Goal: Task Accomplishment & Management: Manage account settings

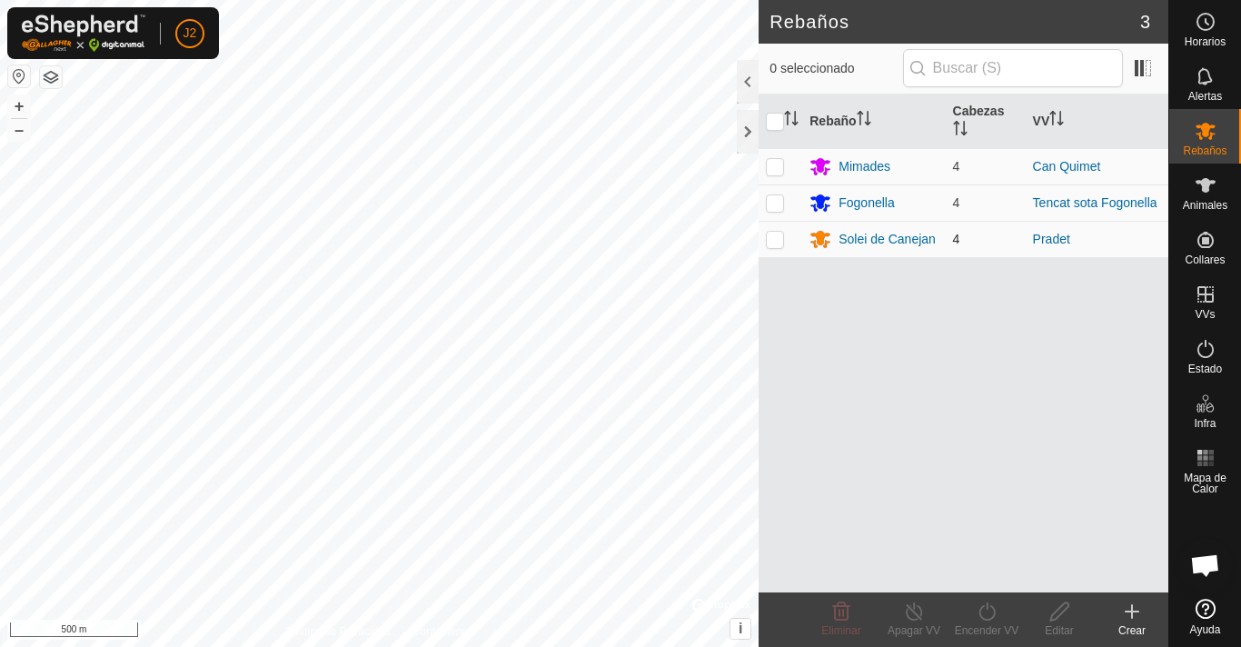
click at [771, 240] on p-checkbox at bounding box center [775, 239] width 18 height 15
checkbox input "true"
click at [18, 132] on button "–" at bounding box center [19, 130] width 22 height 22
click at [19, 129] on button "–" at bounding box center [19, 130] width 22 height 22
click at [20, 129] on button "–" at bounding box center [19, 130] width 22 height 22
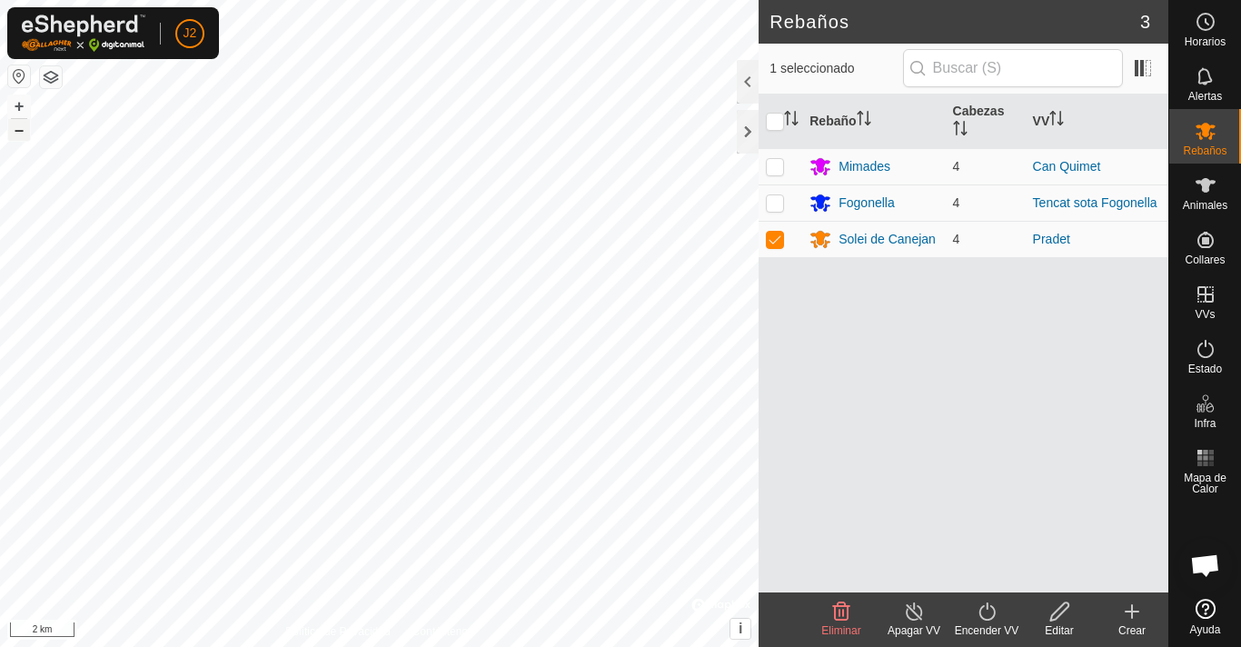
click at [20, 129] on button "–" at bounding box center [19, 130] width 22 height 22
click at [17, 132] on button "–" at bounding box center [19, 130] width 22 height 22
click at [18, 132] on button "–" at bounding box center [19, 130] width 22 height 22
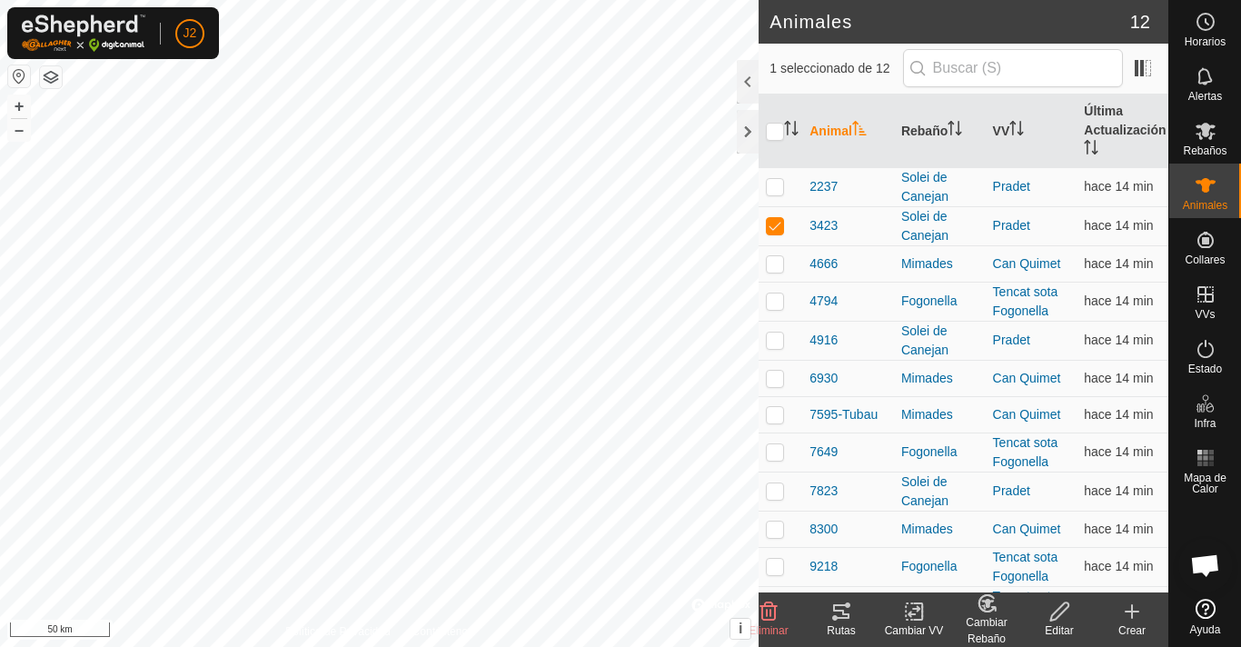
click at [840, 615] on icon at bounding box center [841, 612] width 22 height 22
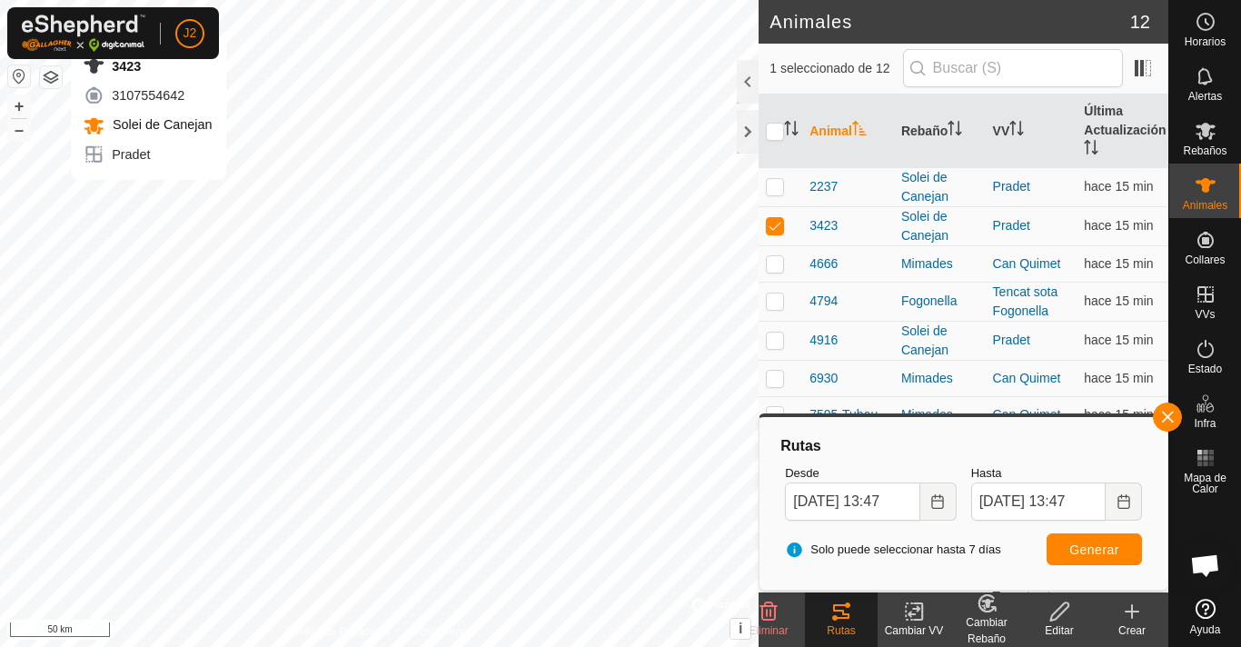
checkbox input "false"
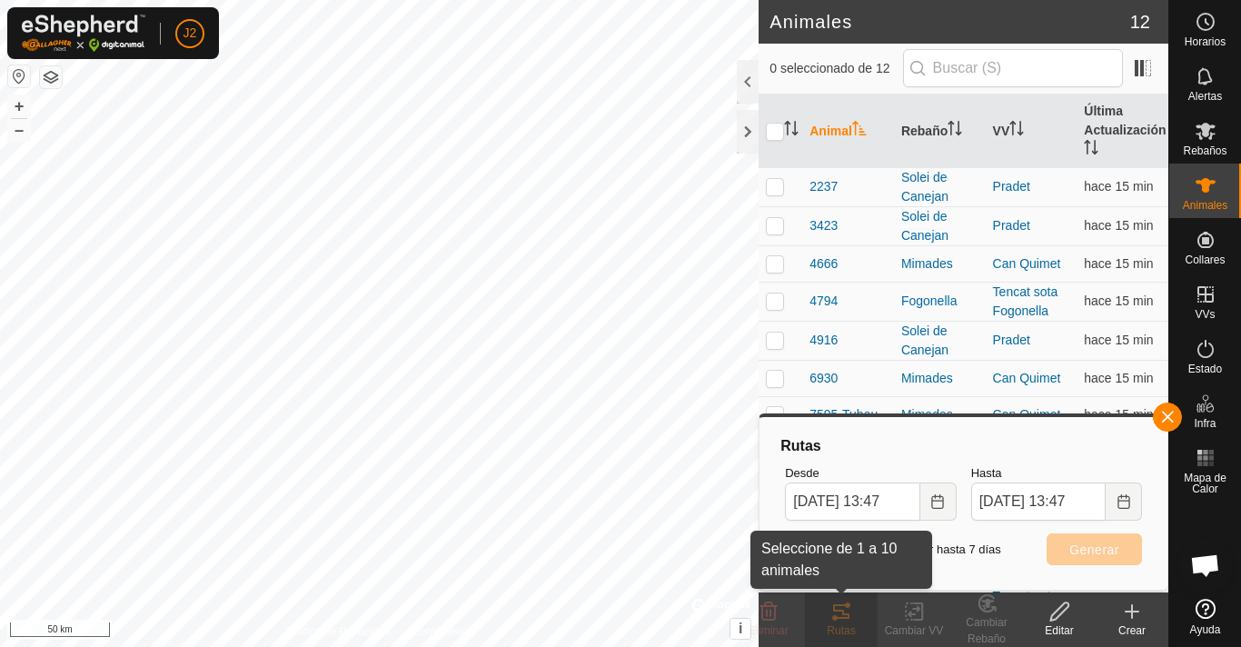
click at [846, 632] on div "Rutas" at bounding box center [841, 630] width 73 height 16
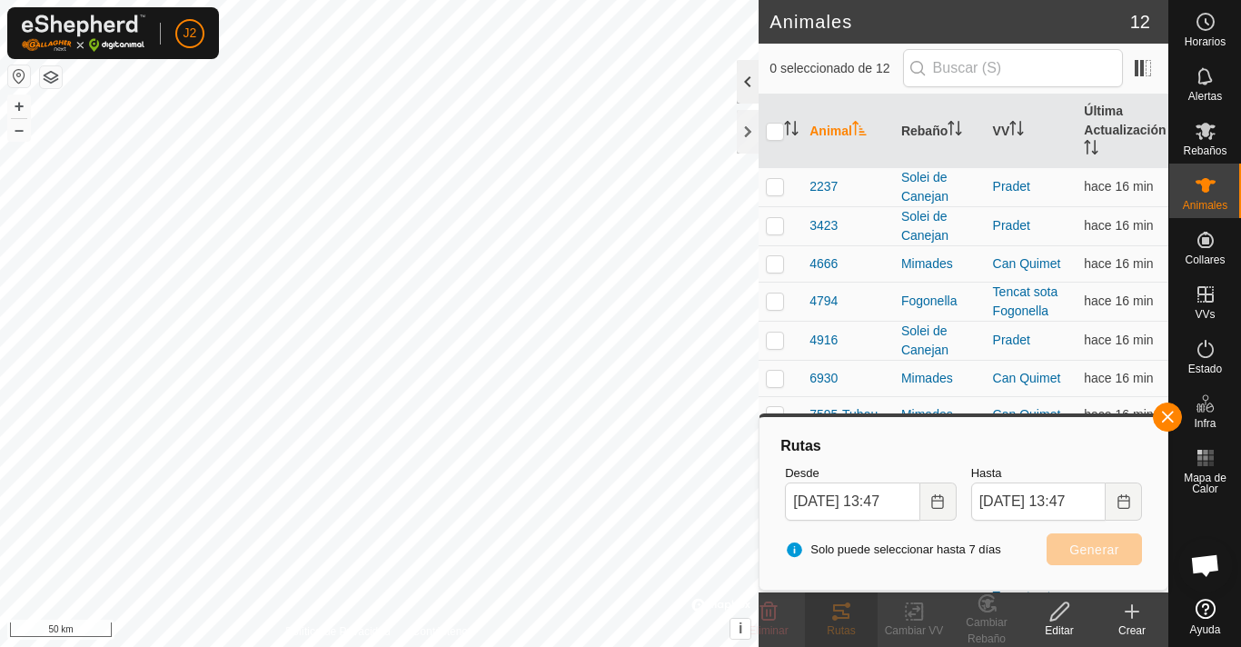
click at [741, 76] on div at bounding box center [748, 82] width 22 height 44
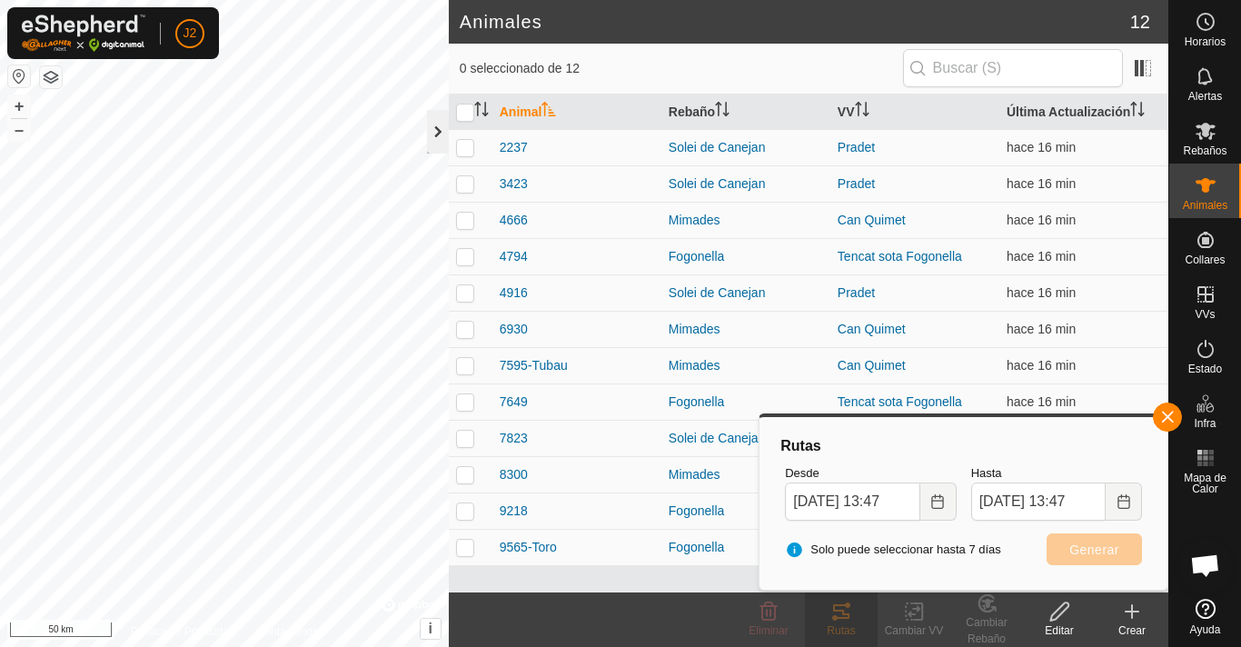
click at [439, 130] on div at bounding box center [438, 132] width 22 height 44
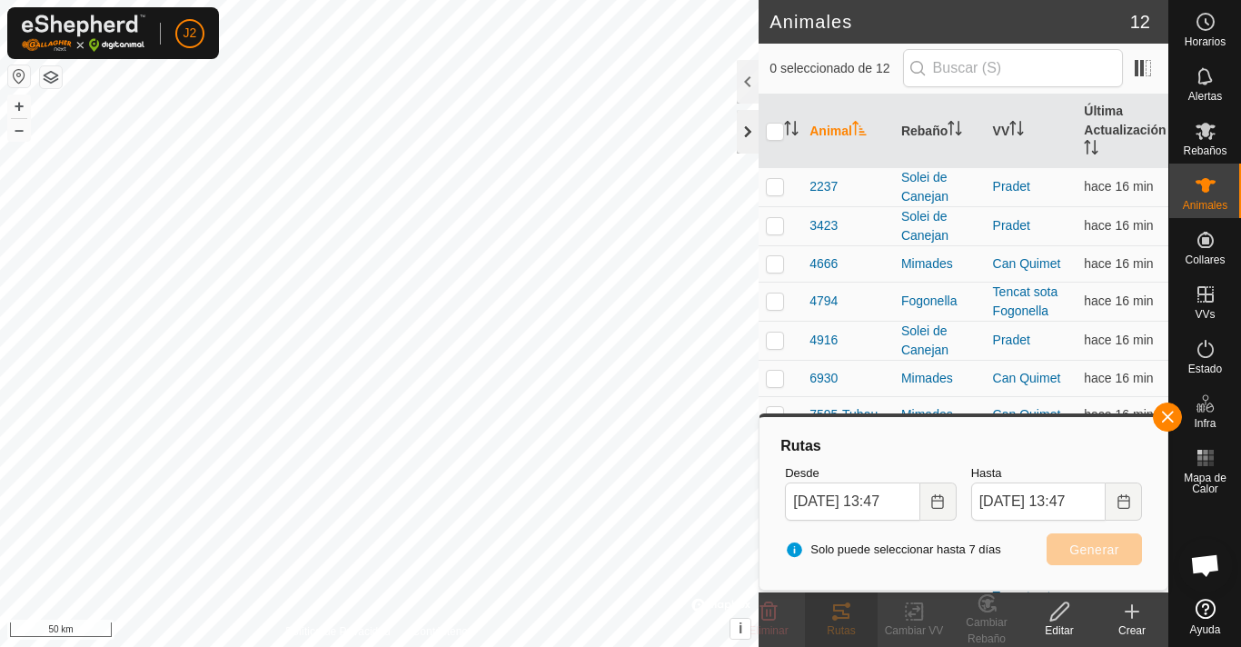
click at [740, 138] on div at bounding box center [748, 132] width 22 height 44
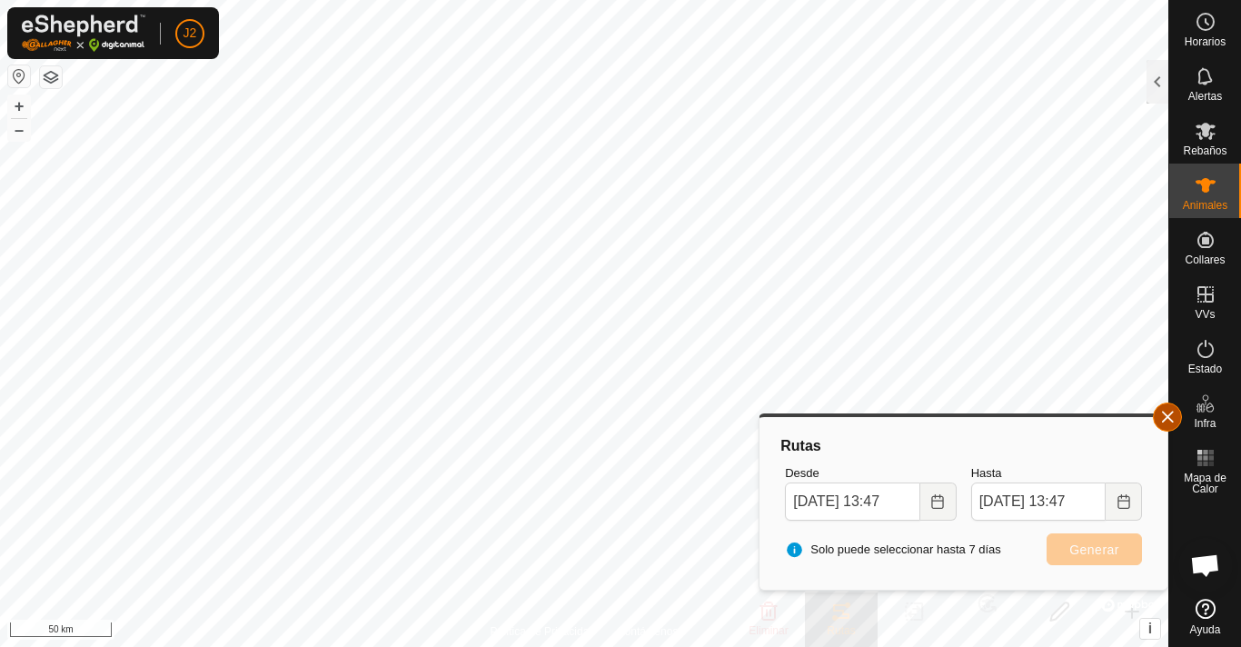
click at [1169, 414] on button "button" at bounding box center [1167, 416] width 29 height 29
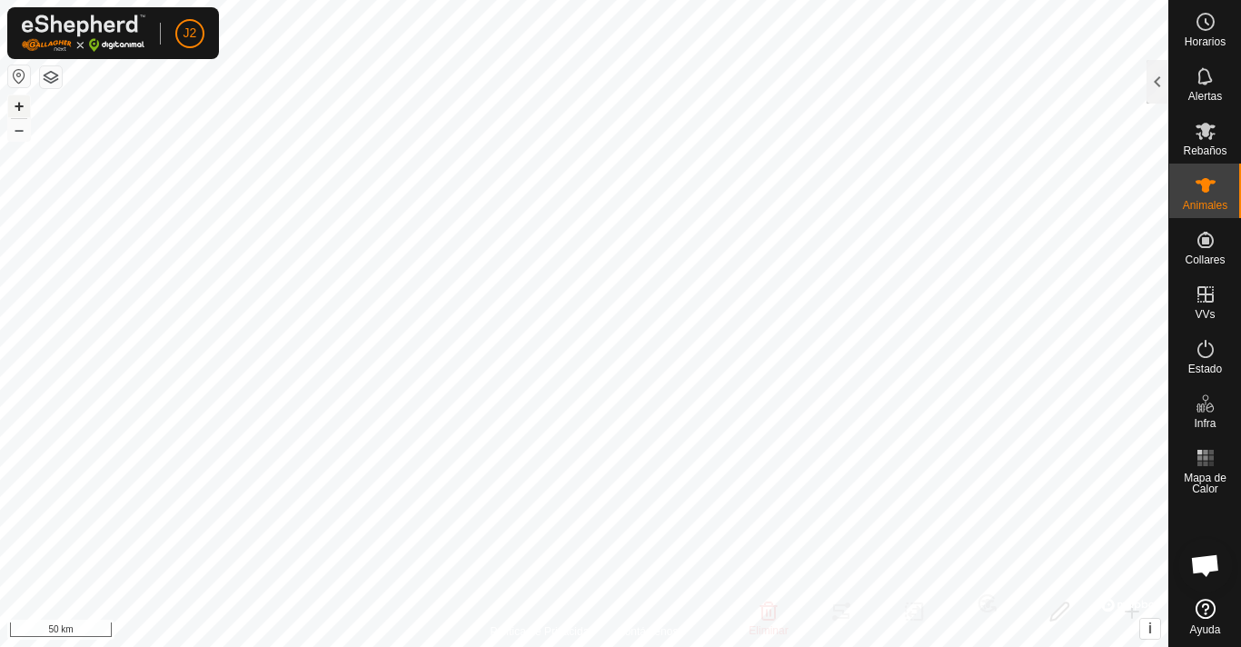
click at [17, 109] on button "+" at bounding box center [19, 106] width 22 height 22
click at [20, 108] on button "+" at bounding box center [19, 106] width 22 height 22
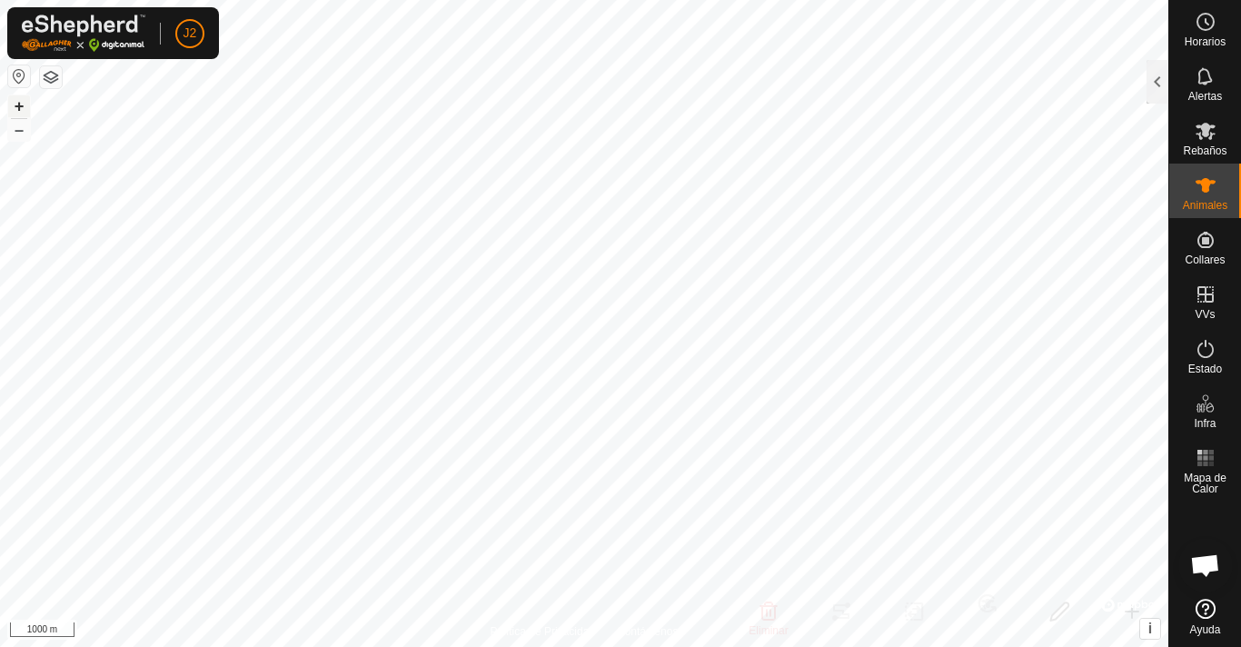
click at [20, 108] on button "+" at bounding box center [19, 106] width 22 height 22
click at [18, 110] on button "+" at bounding box center [19, 106] width 22 height 22
click at [20, 107] on button "+" at bounding box center [19, 106] width 22 height 22
checkbox input "true"
click at [1152, 74] on div at bounding box center [1158, 82] width 22 height 44
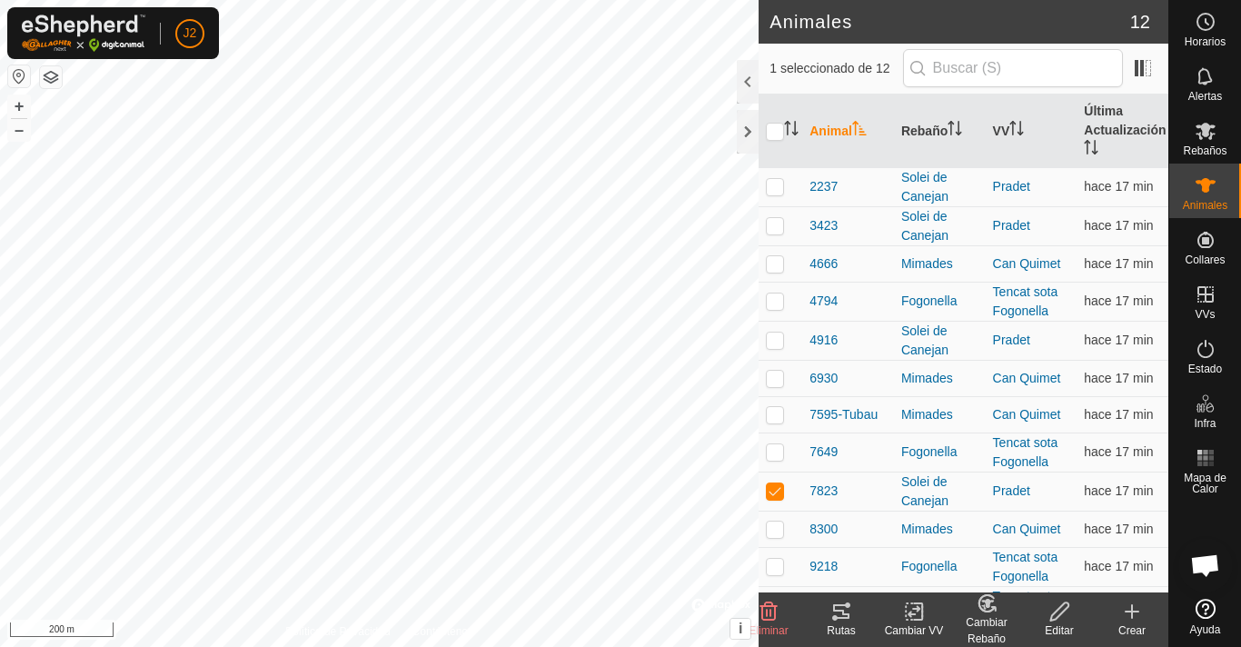
click at [839, 611] on icon at bounding box center [841, 611] width 16 height 15
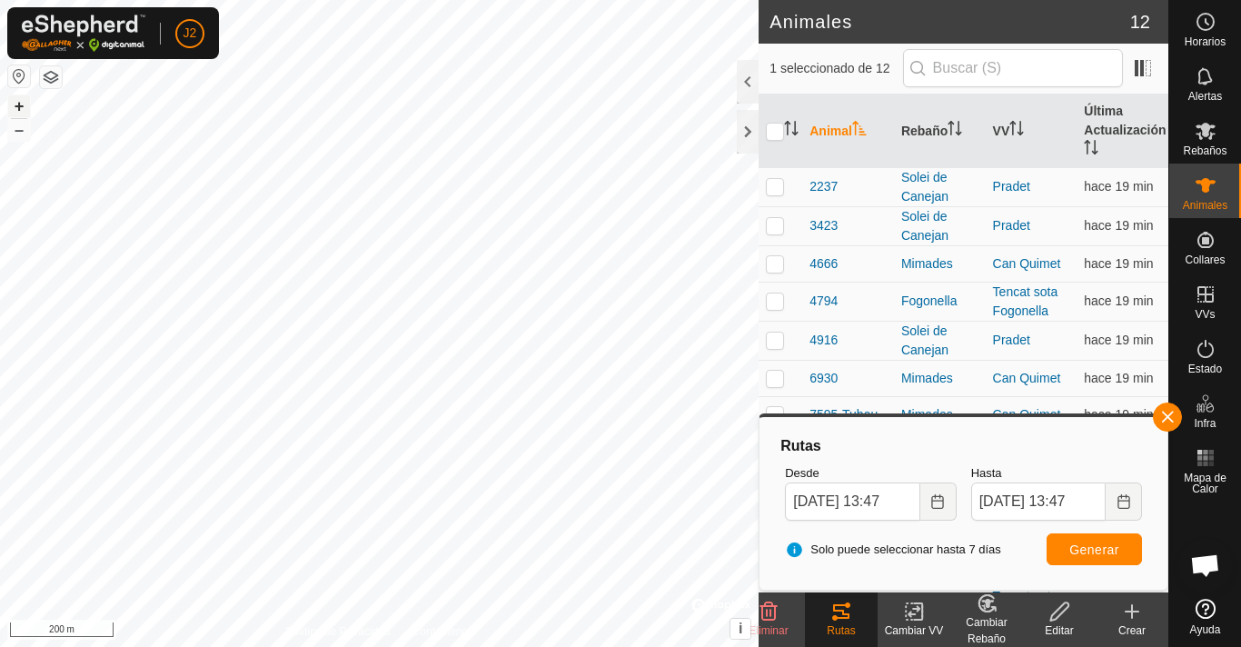
click at [23, 108] on button "+" at bounding box center [19, 106] width 22 height 22
click at [776, 225] on p-checkbox at bounding box center [775, 225] width 18 height 15
click at [776, 232] on p-checkbox at bounding box center [775, 225] width 18 height 15
checkbox input "false"
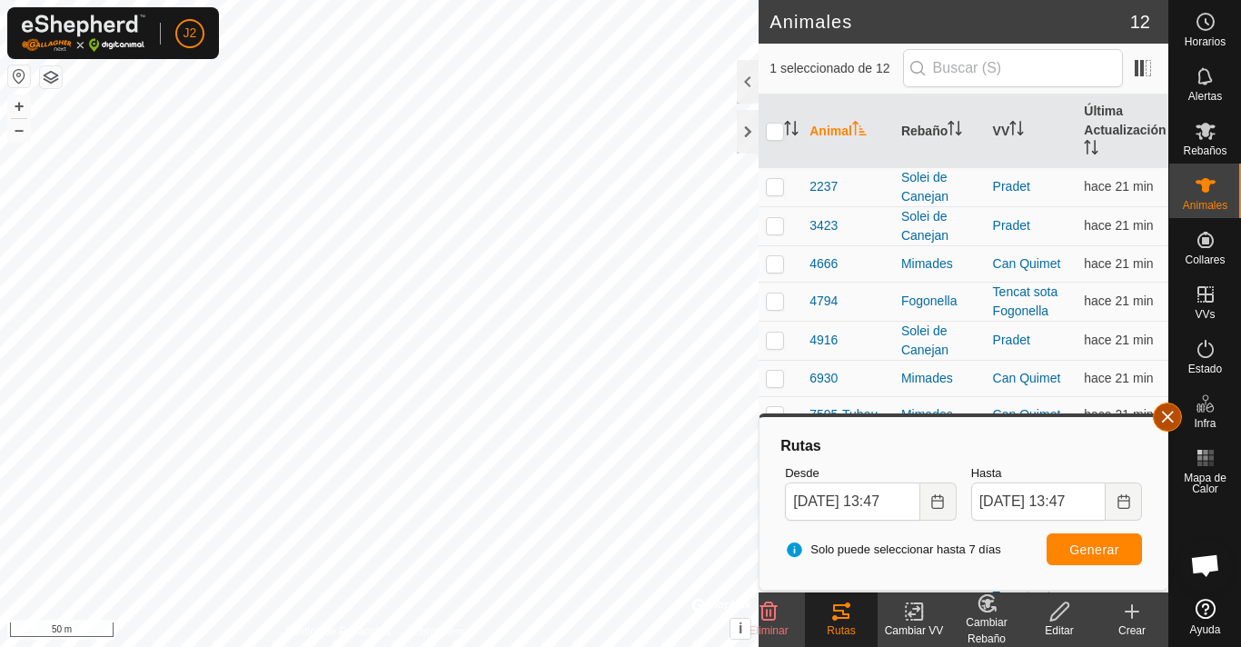
click at [1166, 411] on button "button" at bounding box center [1167, 416] width 29 height 29
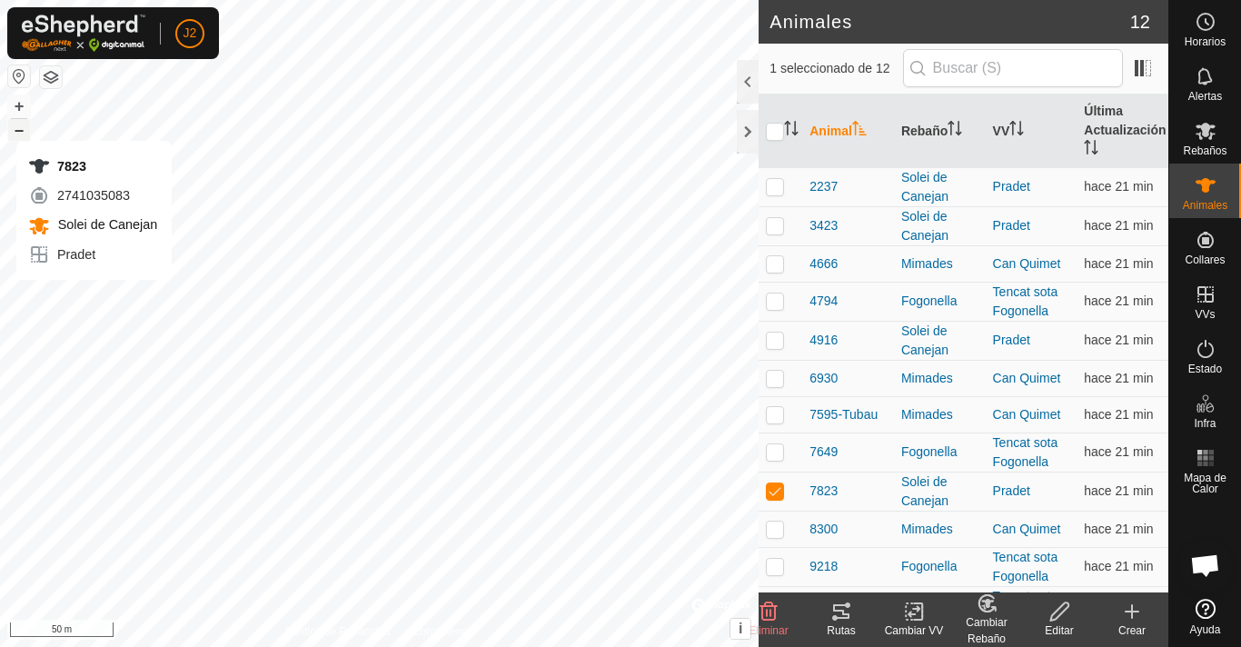
checkbox input "false"
click at [841, 611] on icon at bounding box center [841, 611] width 16 height 15
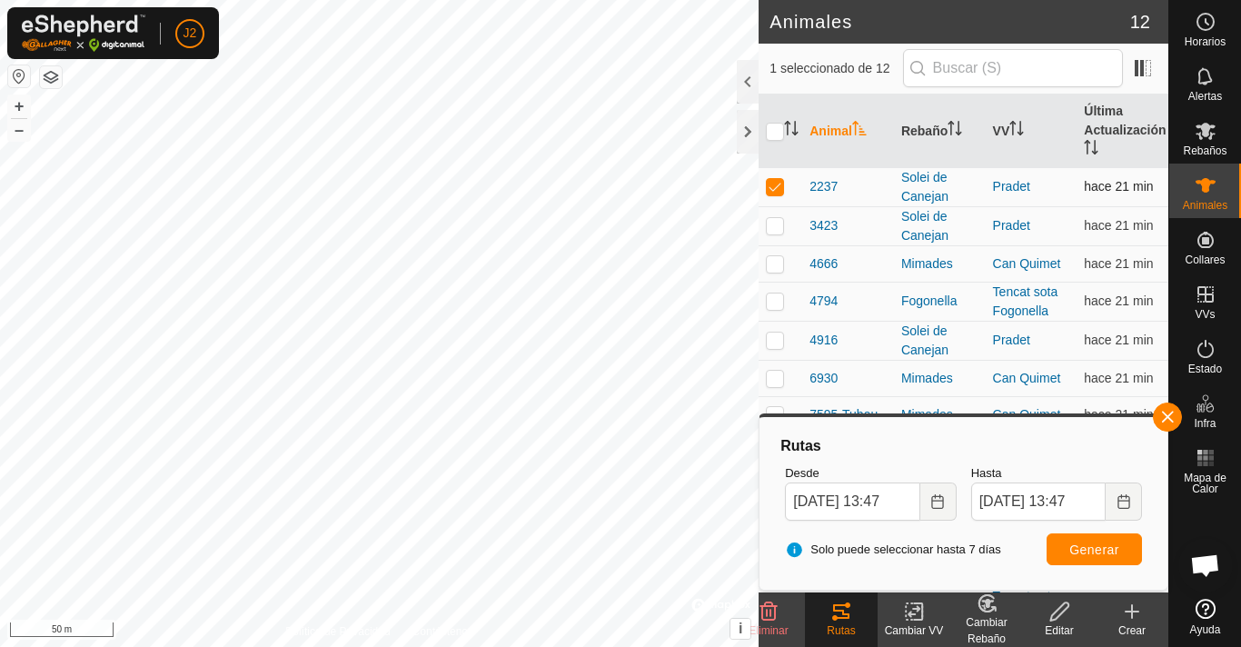
click at [780, 186] on p-checkbox at bounding box center [775, 186] width 18 height 15
checkbox input "false"
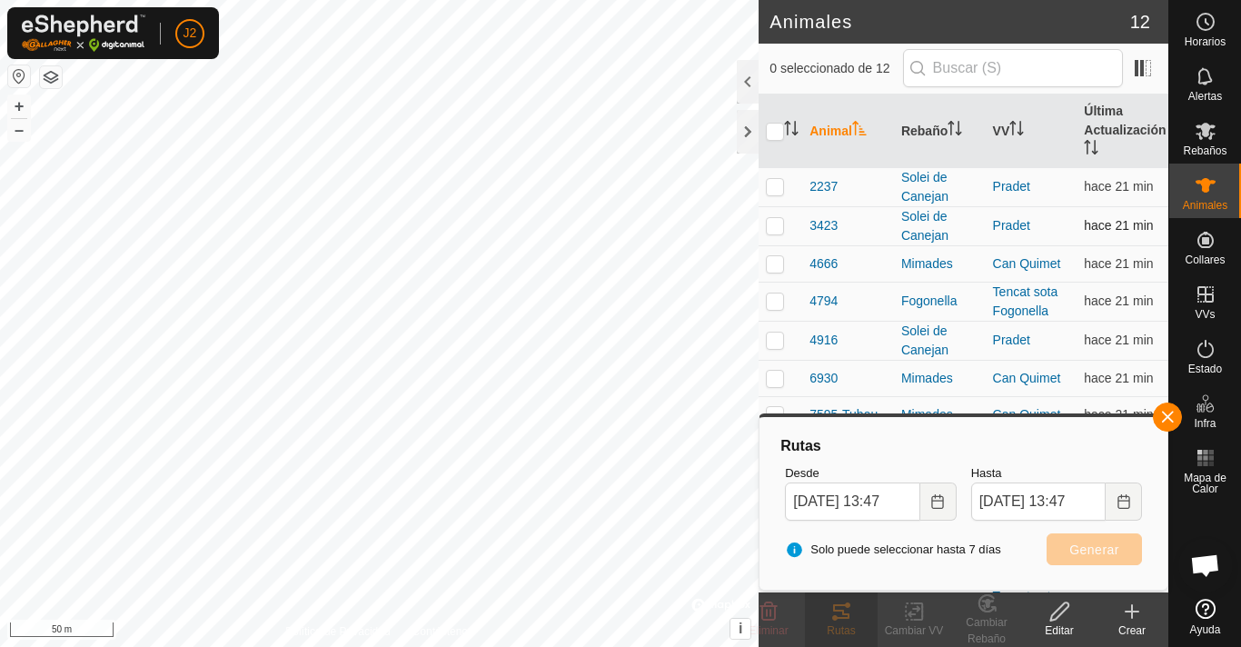
click at [772, 225] on p-checkbox at bounding box center [775, 225] width 18 height 15
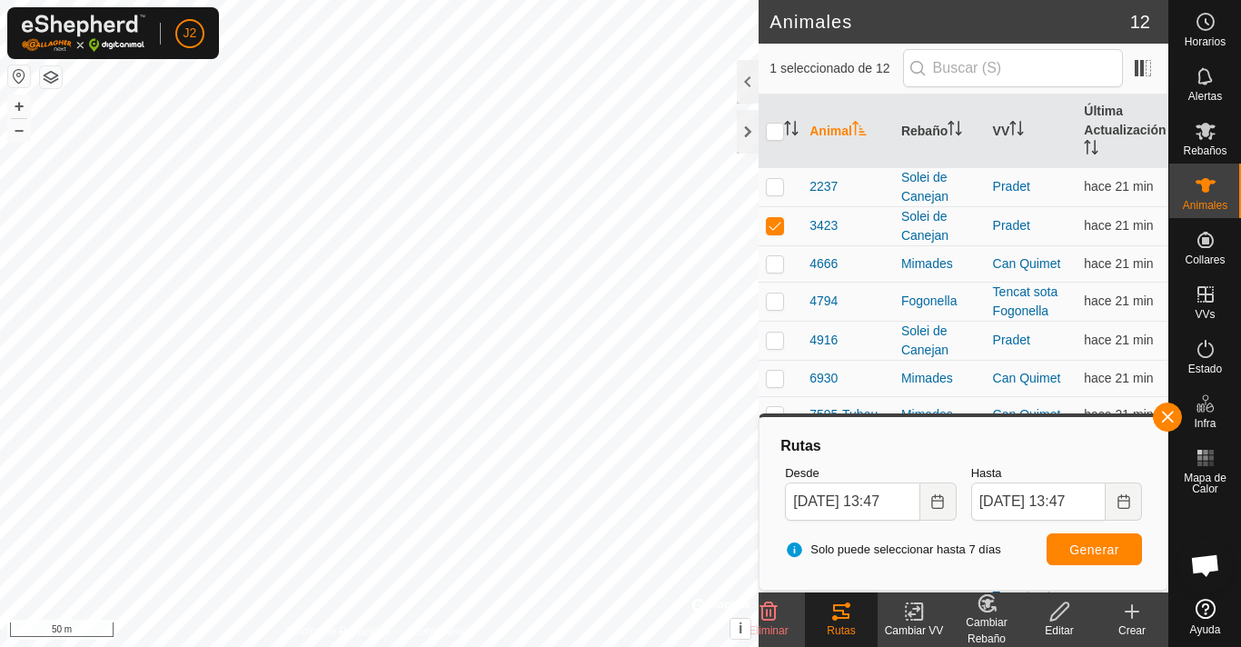
click at [832, 621] on icon at bounding box center [841, 612] width 22 height 22
checkbox input "false"
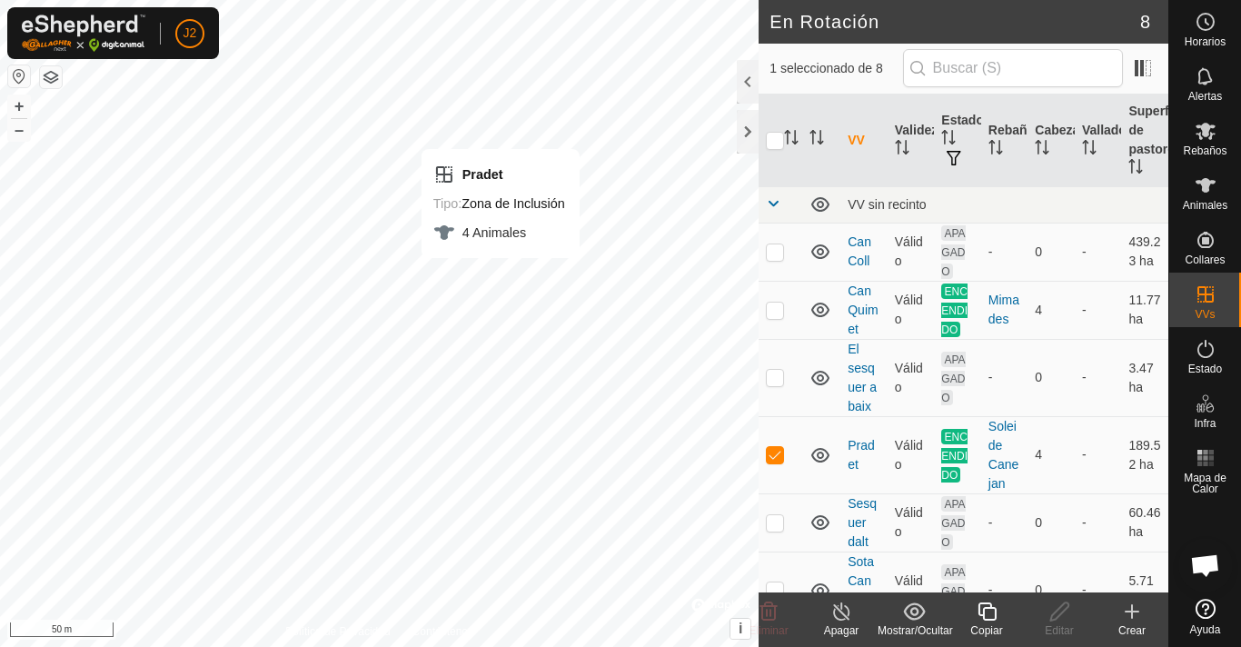
checkbox input "false"
click at [747, 136] on div at bounding box center [748, 132] width 22 height 44
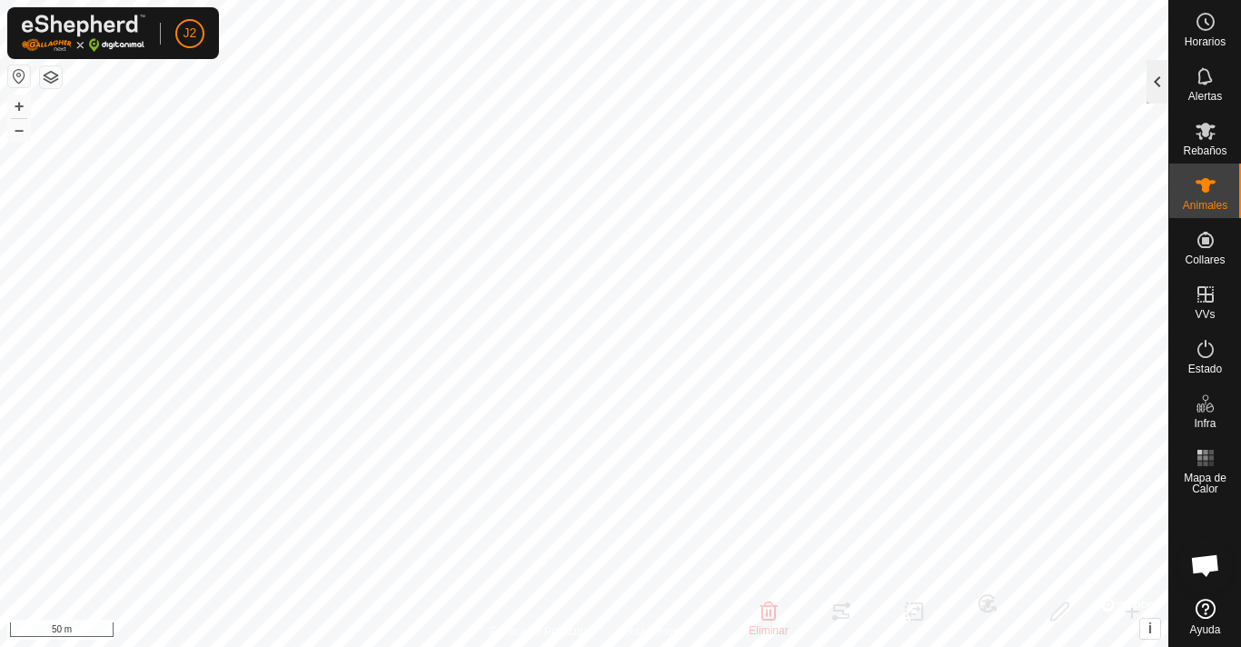
click at [1157, 86] on div at bounding box center [1158, 82] width 22 height 44
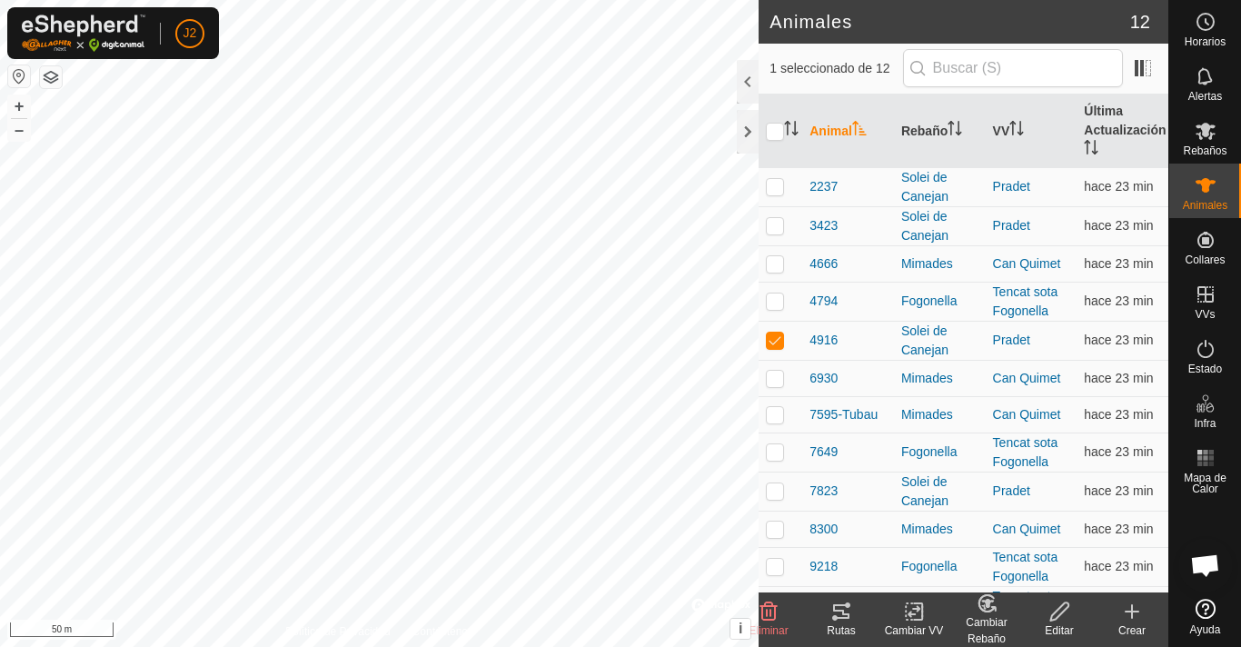
click at [836, 622] on div "Rutas" at bounding box center [841, 630] width 73 height 16
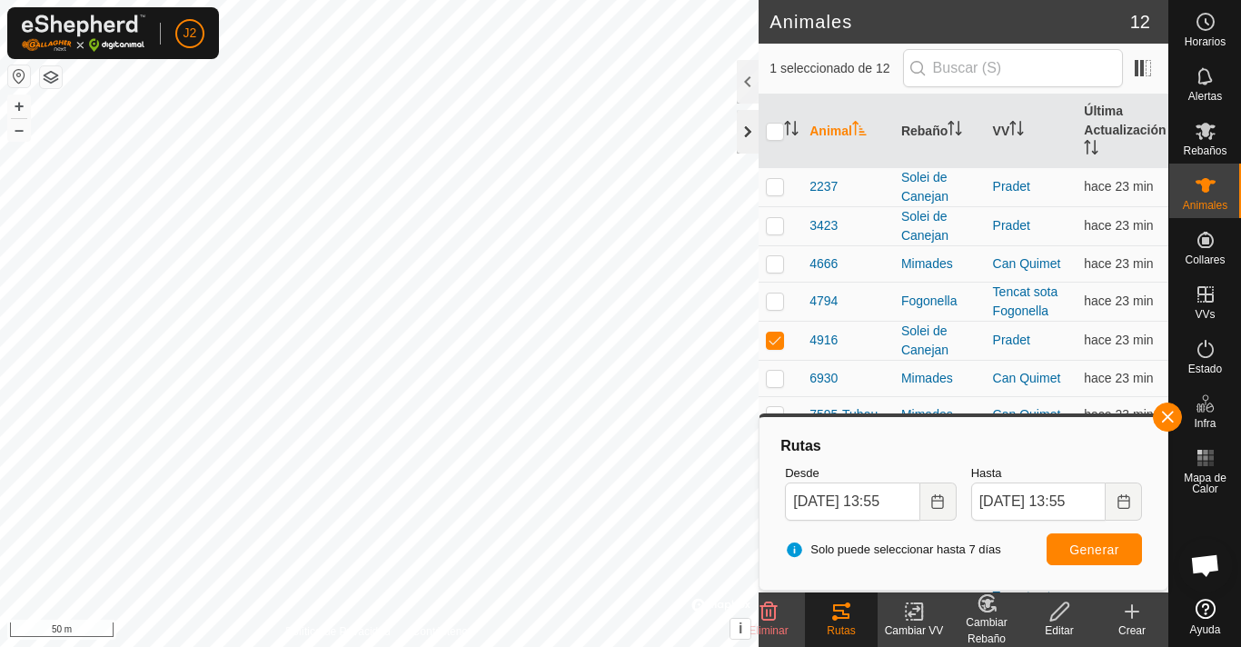
click at [751, 129] on div at bounding box center [748, 132] width 22 height 44
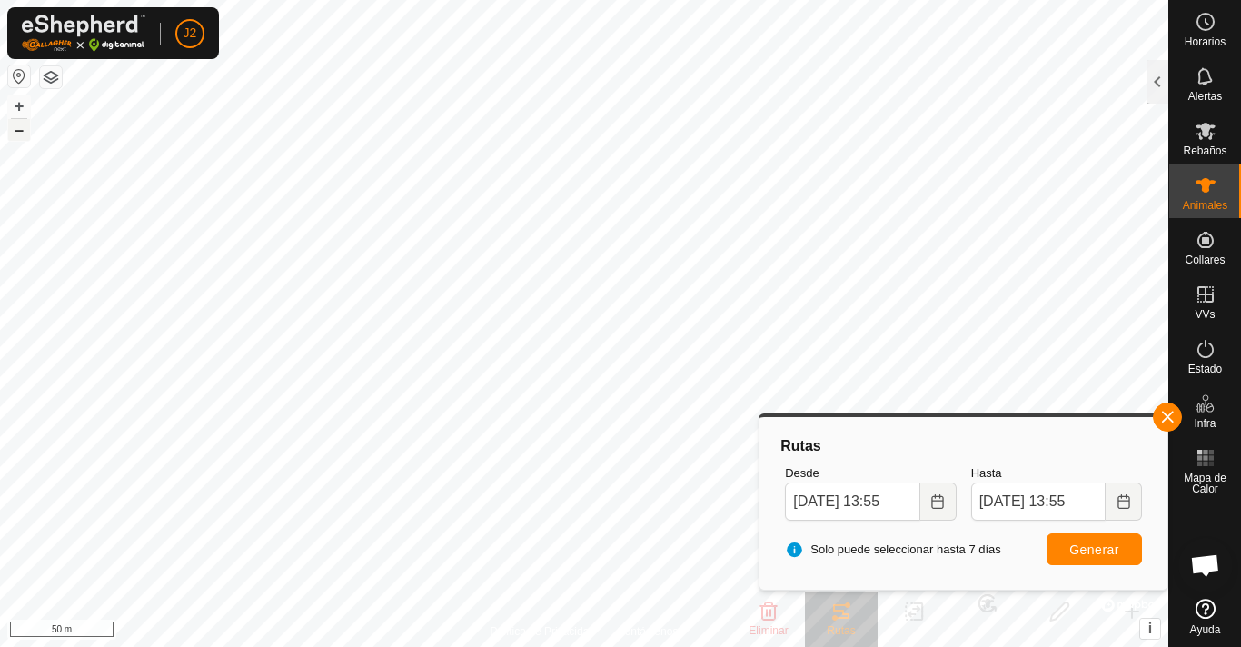
click at [17, 129] on button "–" at bounding box center [19, 130] width 22 height 22
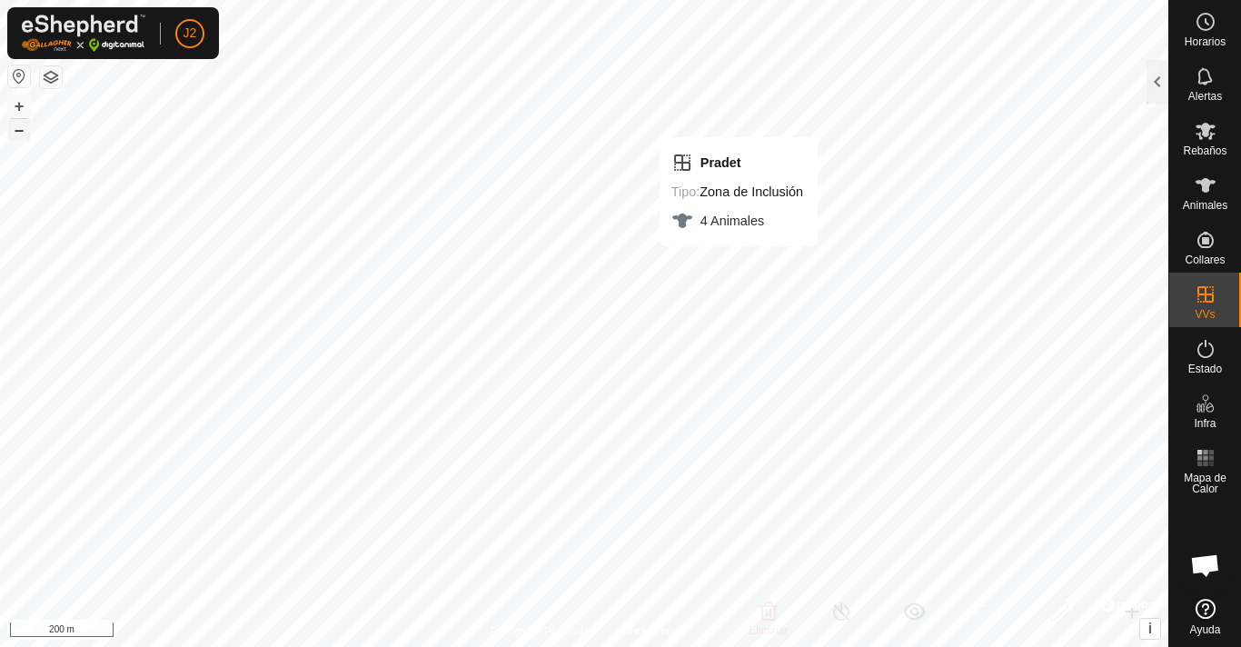
checkbox input "false"
click at [20, 109] on button "+" at bounding box center [19, 106] width 22 height 22
click at [18, 134] on button "–" at bounding box center [19, 130] width 22 height 22
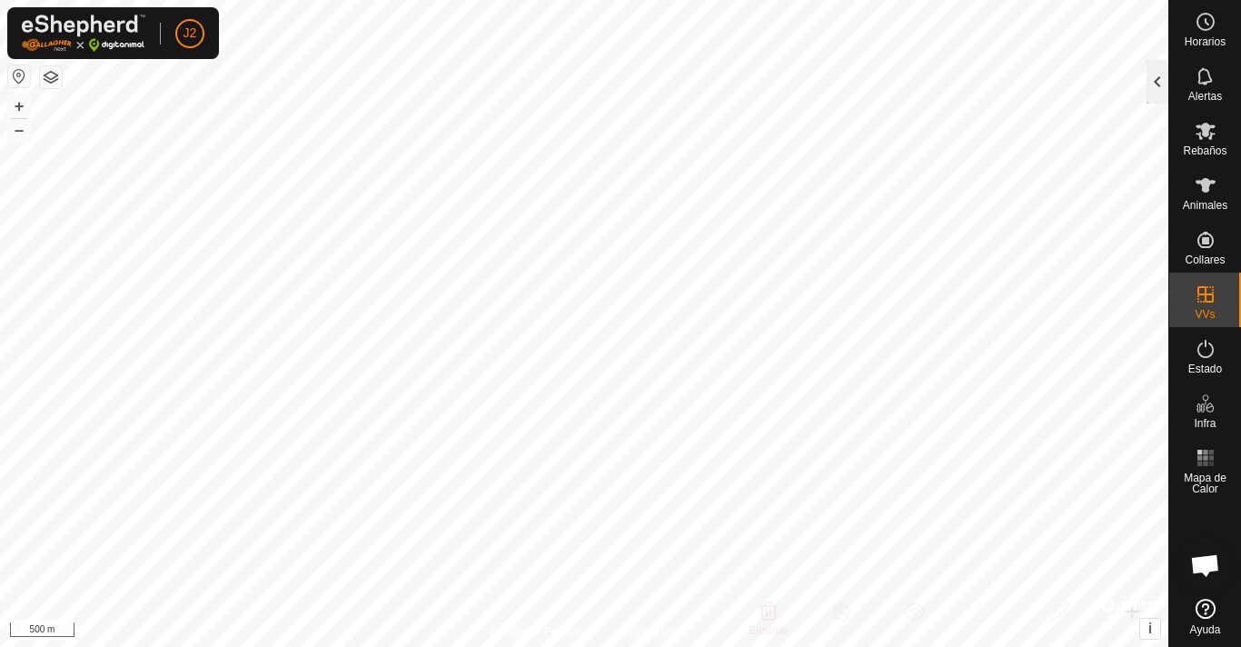
click at [1154, 87] on div at bounding box center [1158, 82] width 22 height 44
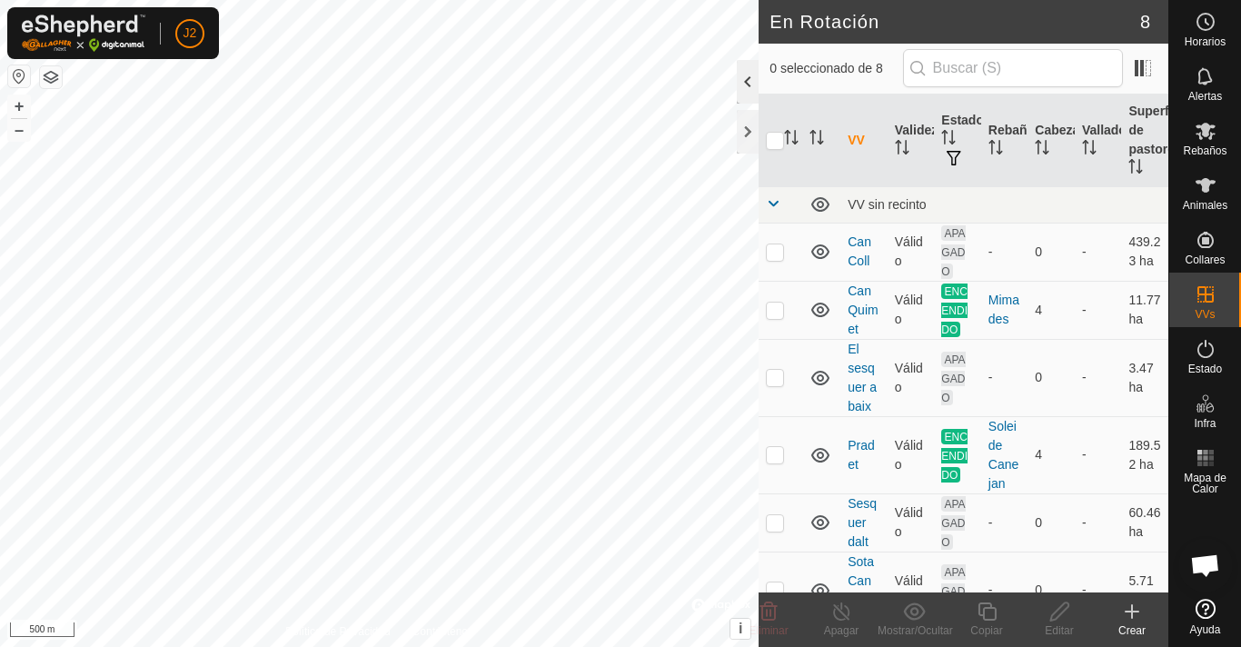
click at [750, 84] on div at bounding box center [748, 82] width 22 height 44
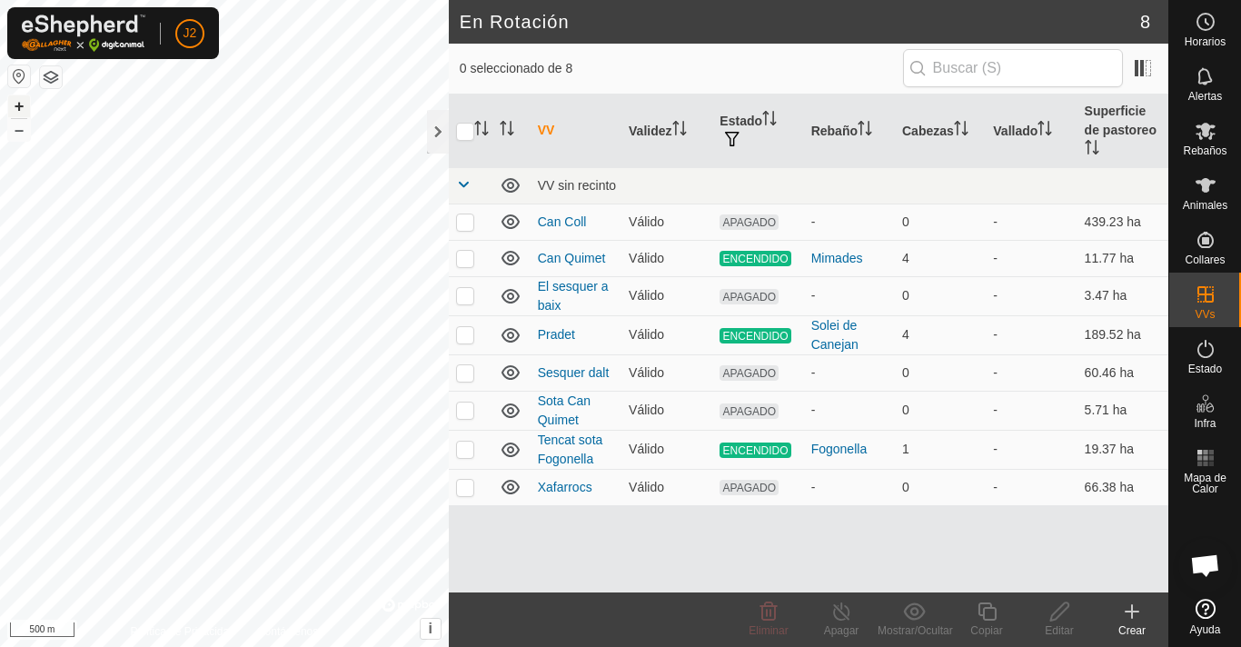
click at [20, 107] on button "+" at bounding box center [19, 106] width 22 height 22
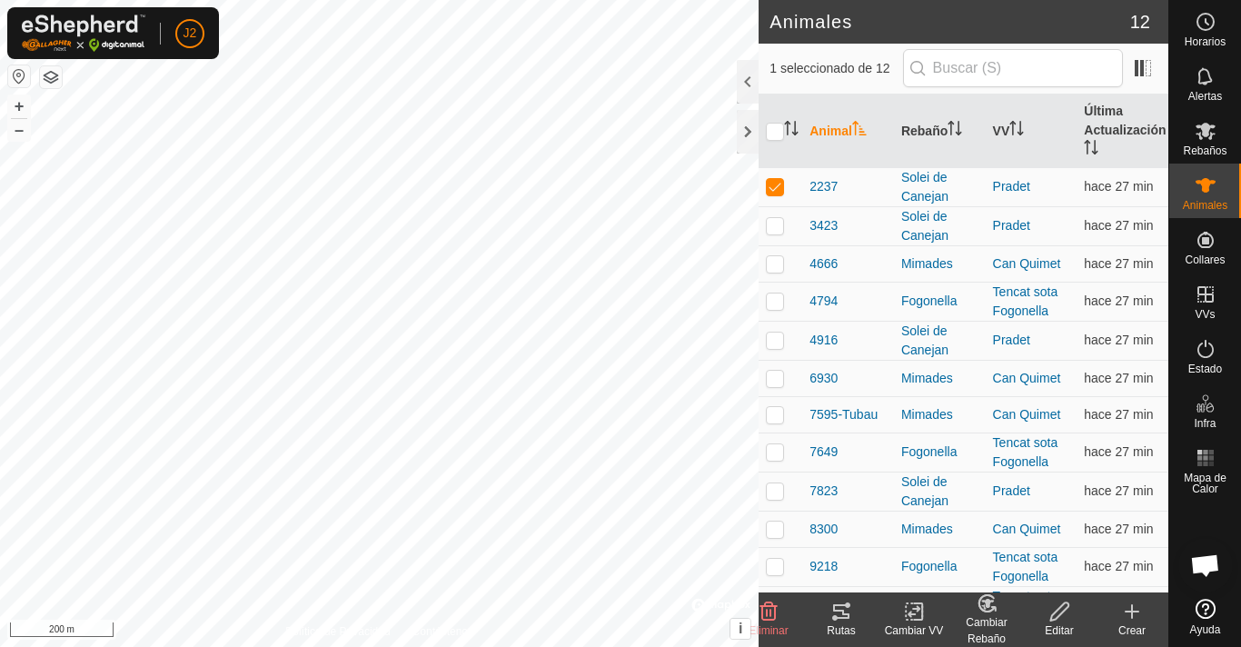
click at [842, 614] on icon at bounding box center [841, 611] width 16 height 15
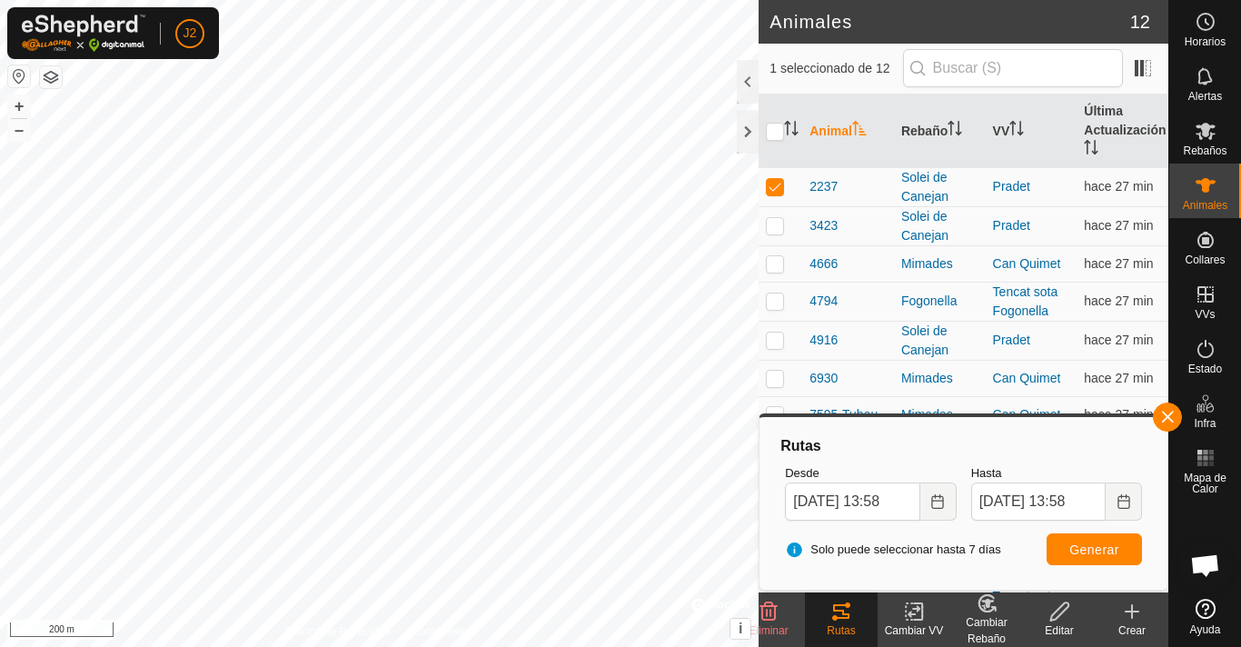
click at [842, 614] on icon at bounding box center [841, 611] width 16 height 15
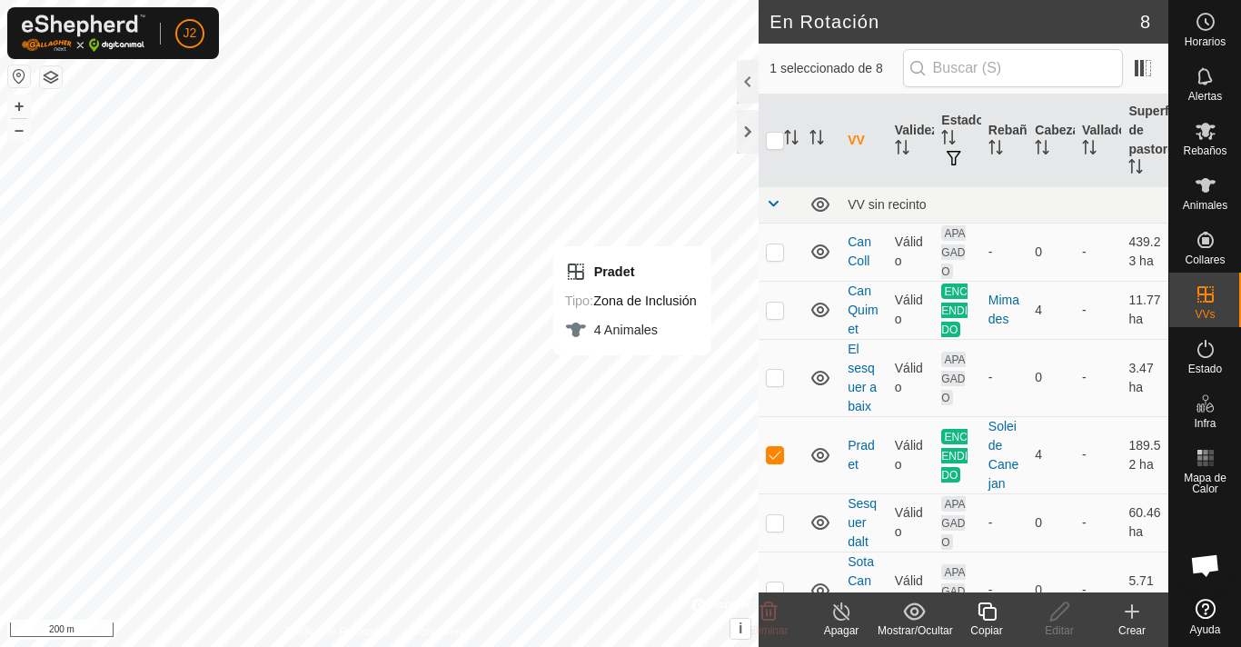
checkbox input "false"
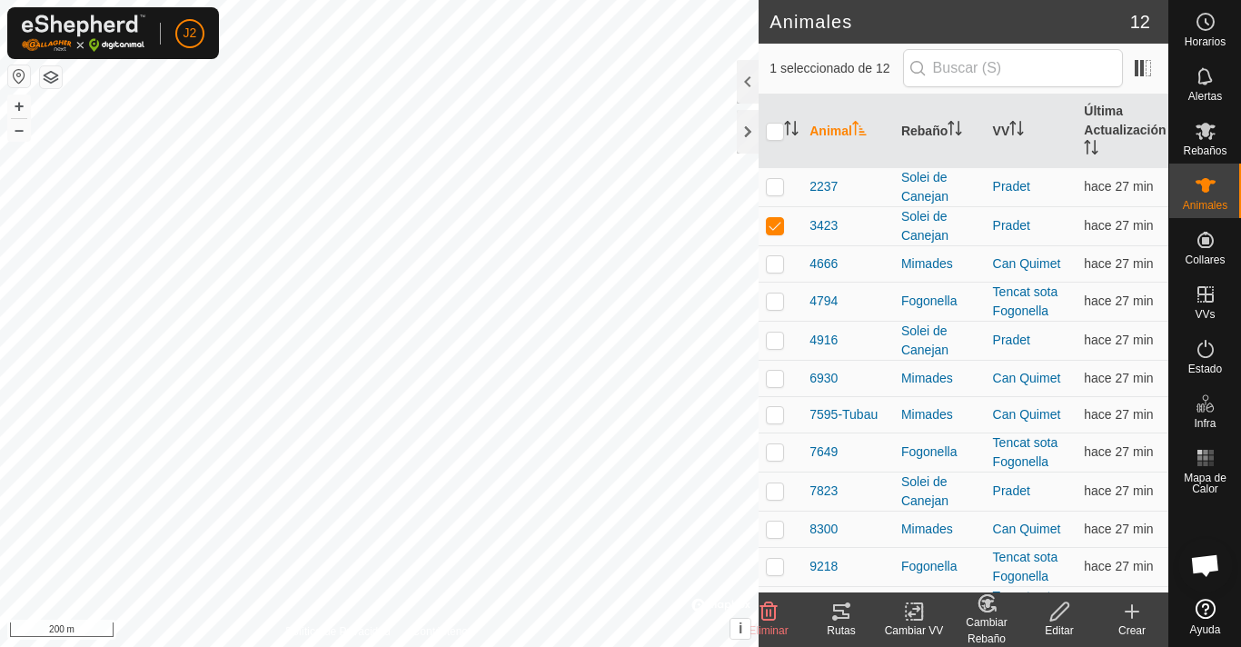
click at [840, 627] on div "Rutas" at bounding box center [841, 630] width 73 height 16
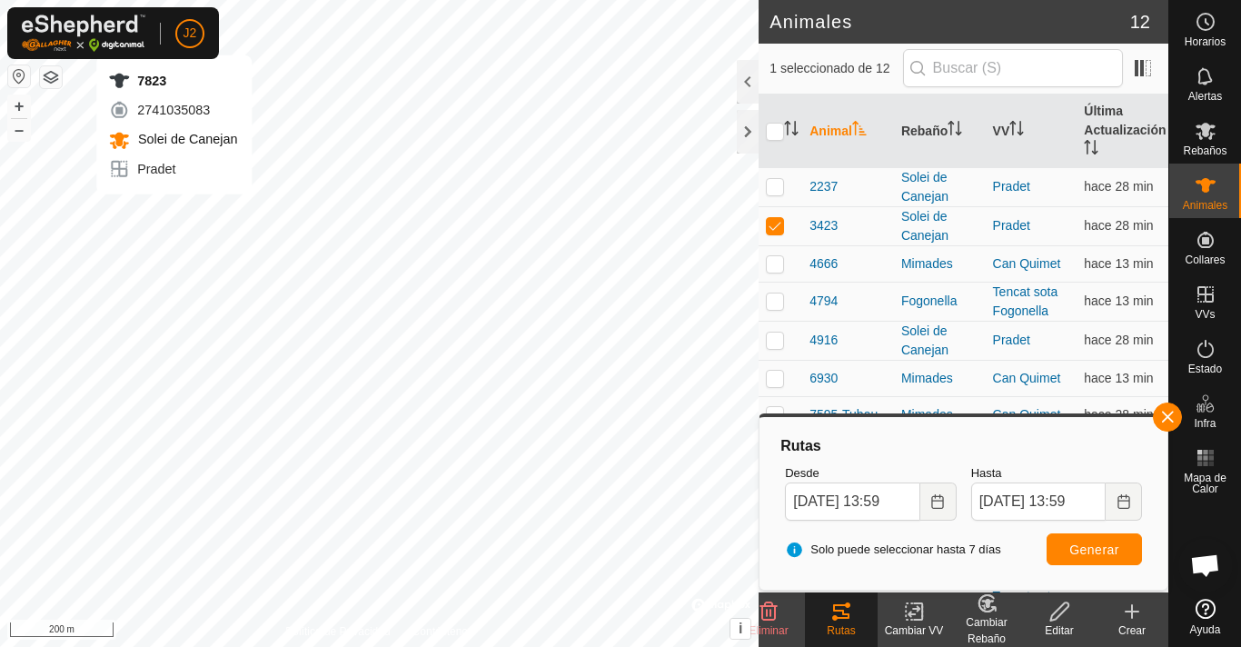
checkbox input "false"
checkbox input "true"
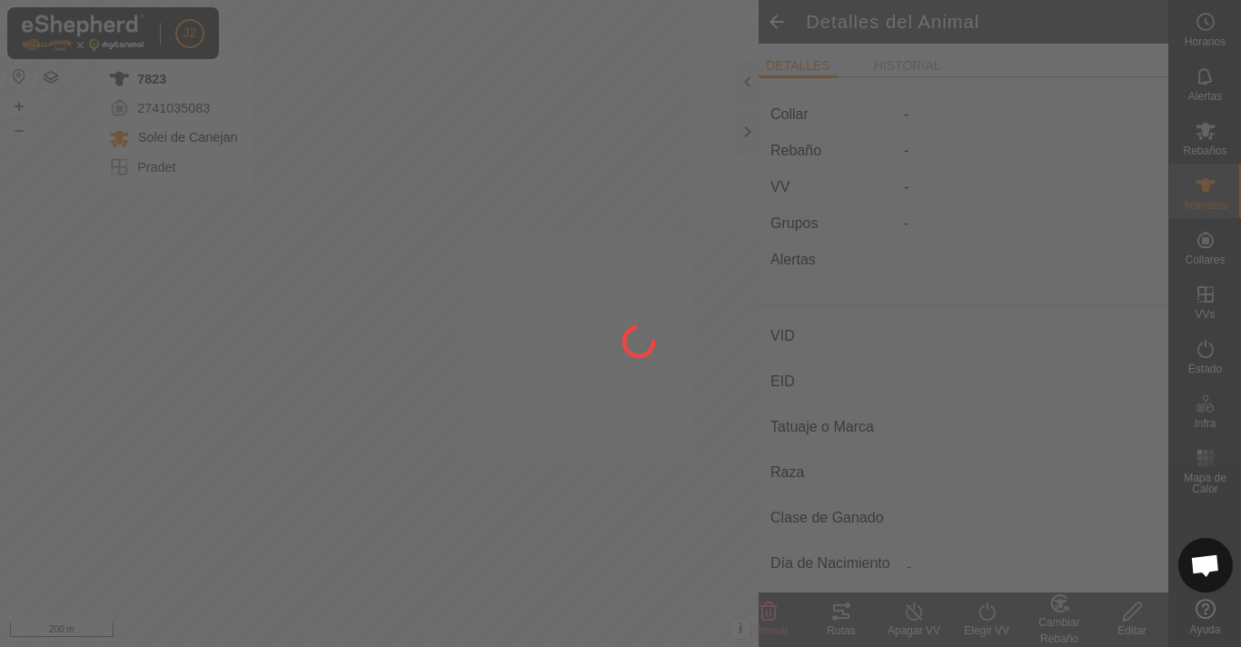
type input "7823"
type input "-"
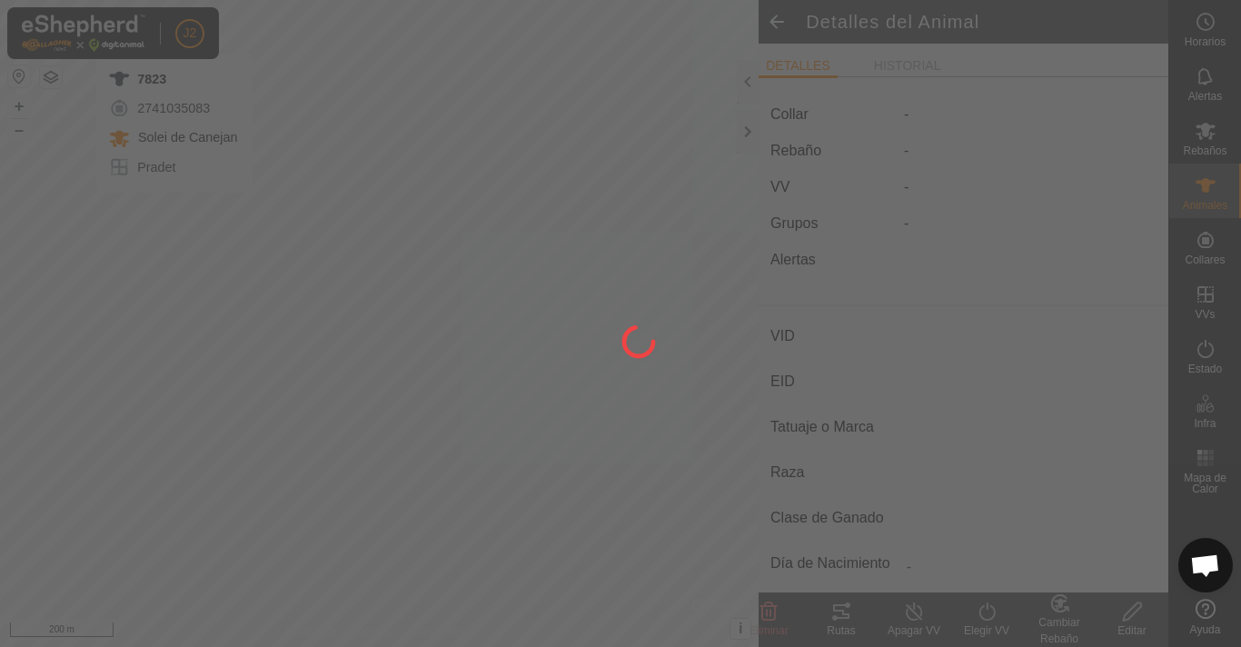
type input "0 kg"
type input "-"
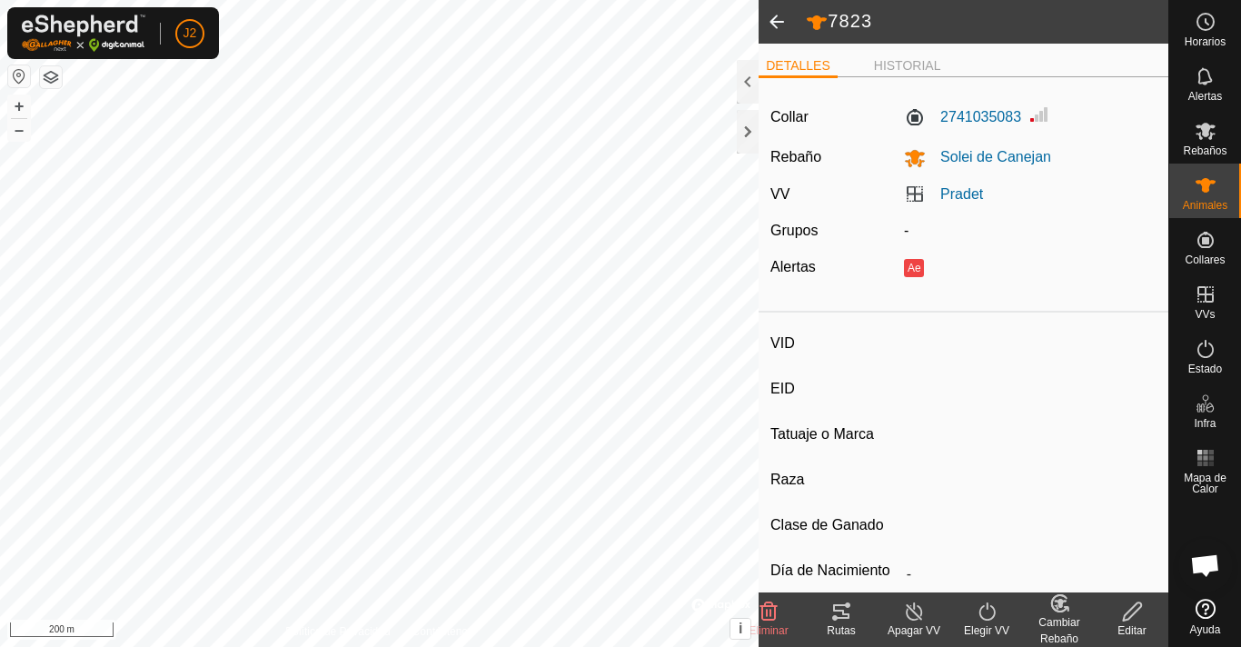
type input "3423"
type input "-"
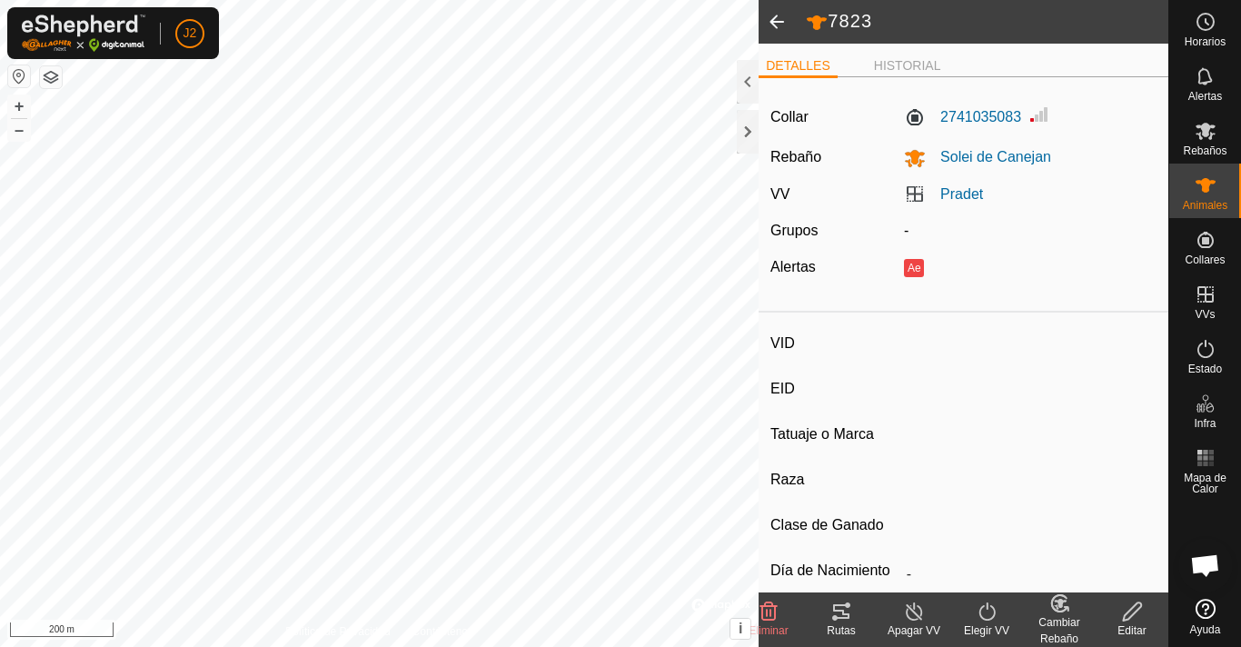
type input "0 kg"
type input "-"
type input "4916"
type input "-"
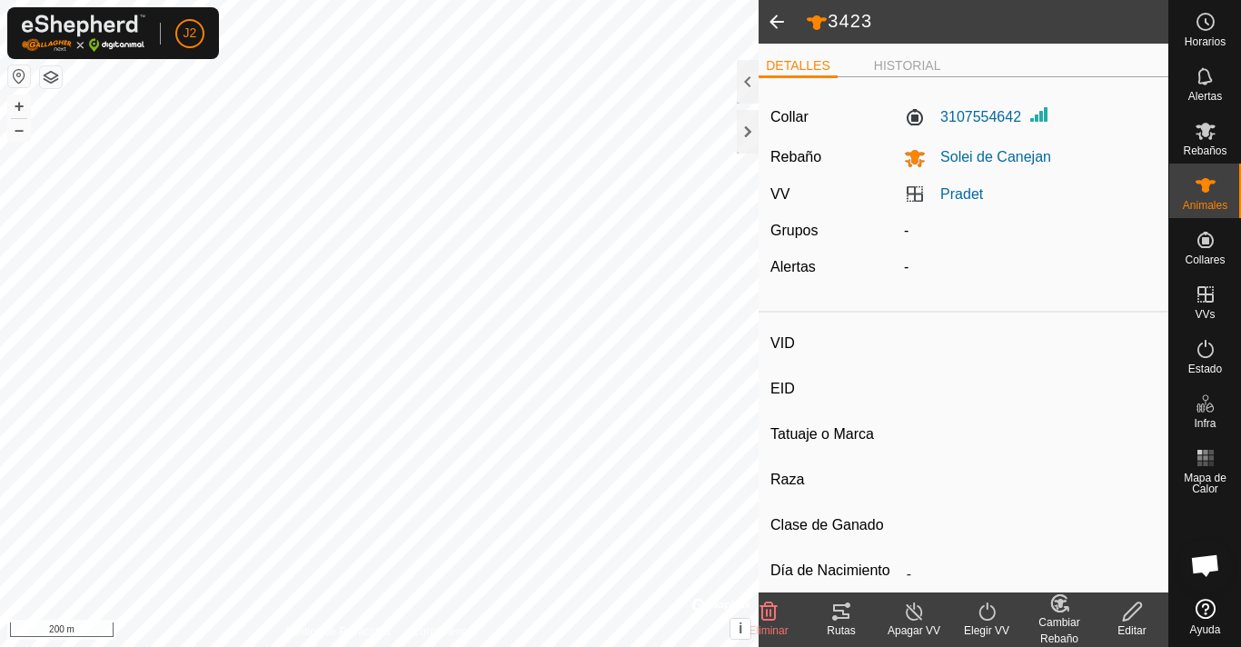
type input "-"
type input "0 kg"
type input "-"
type input "2237"
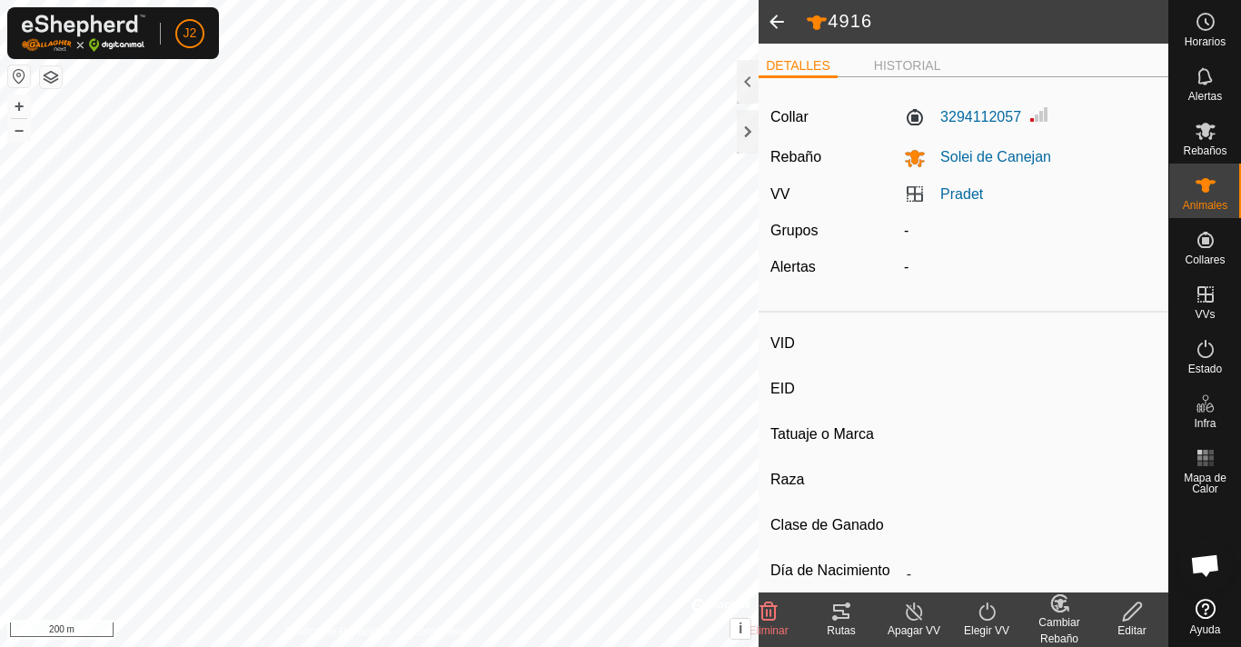
type input "-"
type input "0 kg"
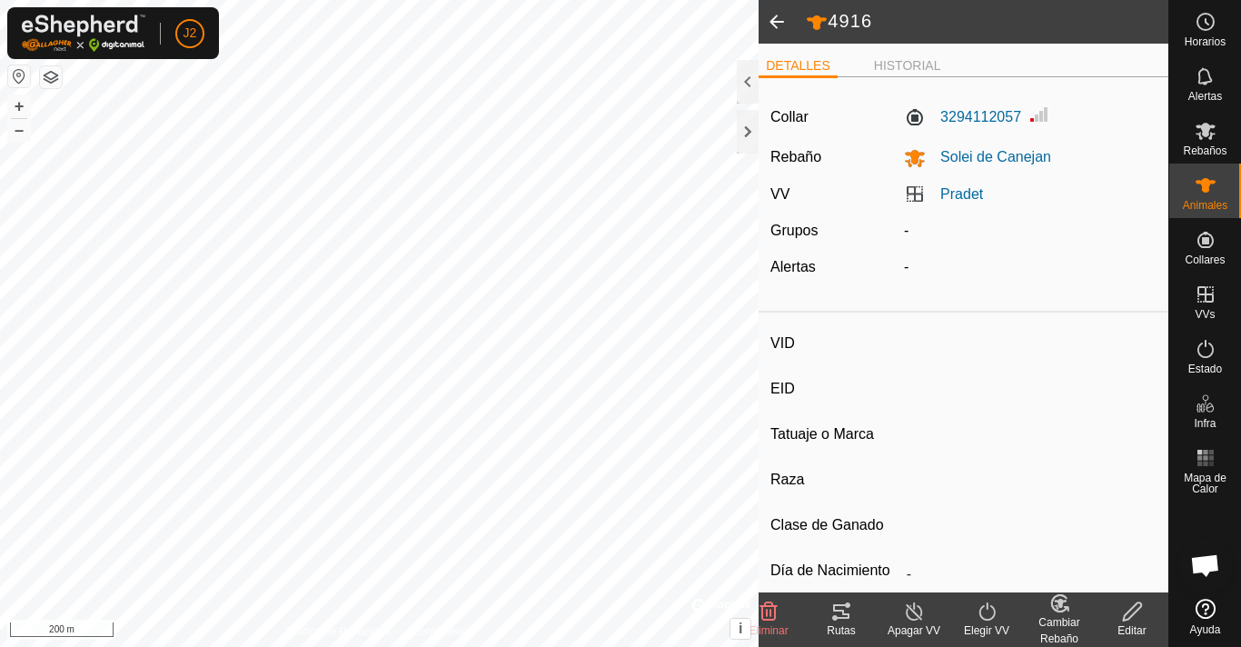
type input "-"
click at [844, 617] on icon at bounding box center [841, 611] width 16 height 15
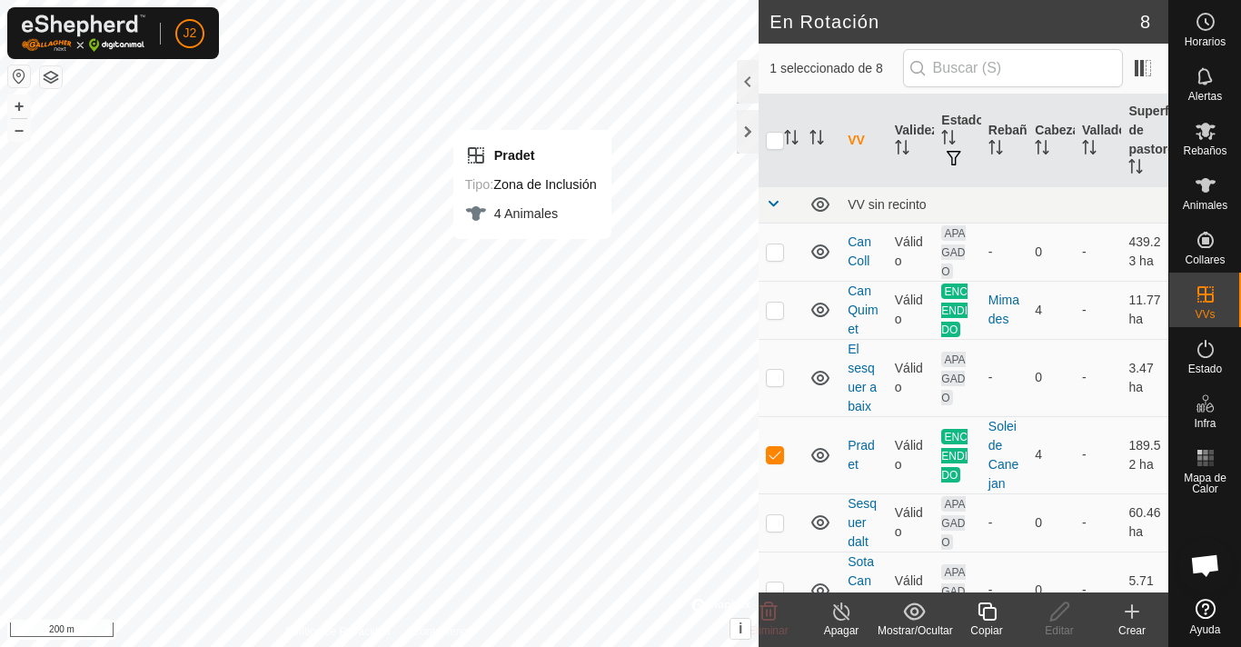
checkbox input "false"
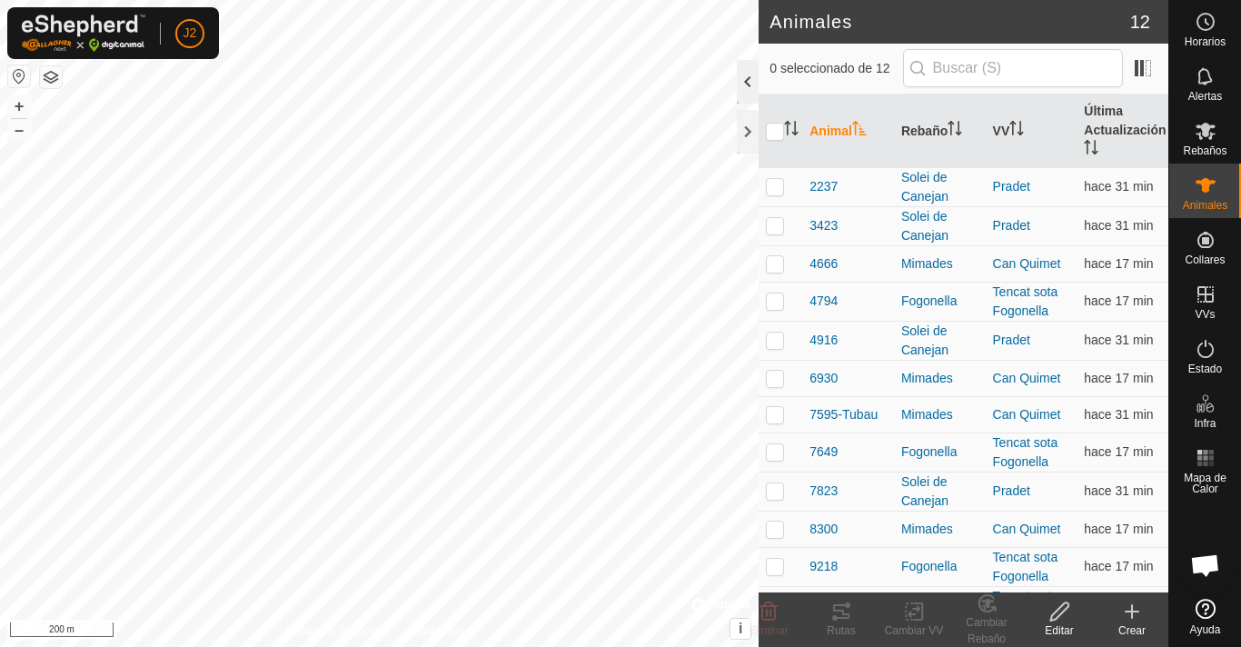
click at [746, 87] on div at bounding box center [748, 82] width 22 height 44
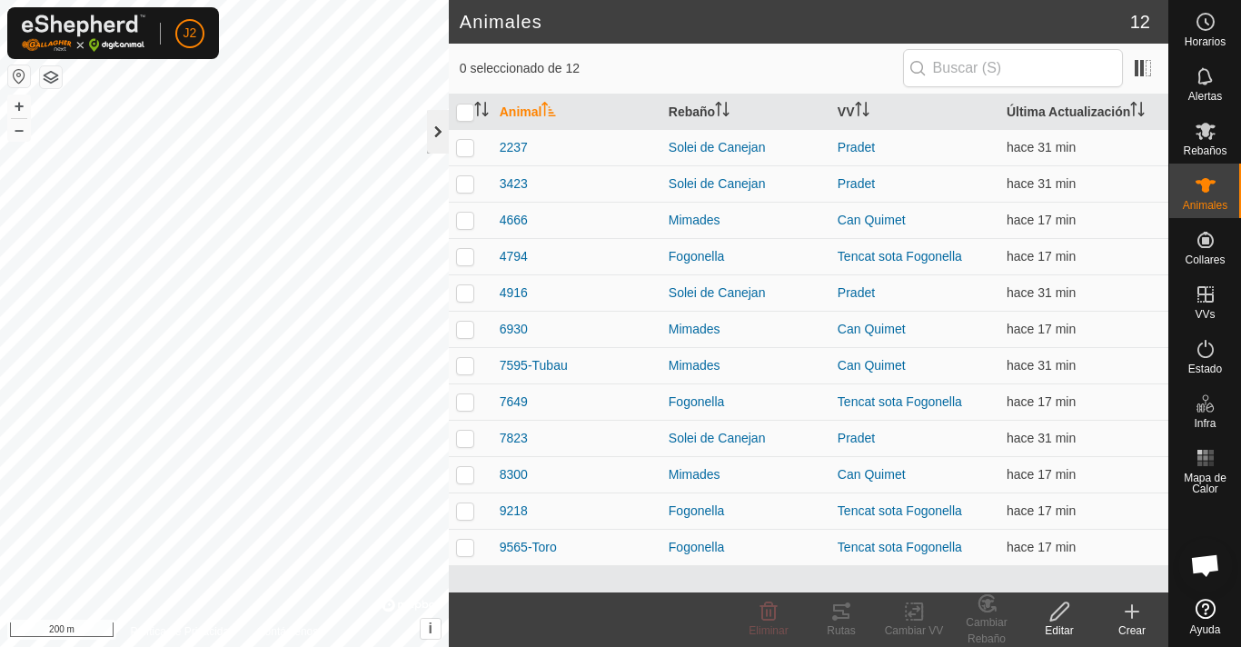
click at [434, 140] on div at bounding box center [438, 132] width 22 height 44
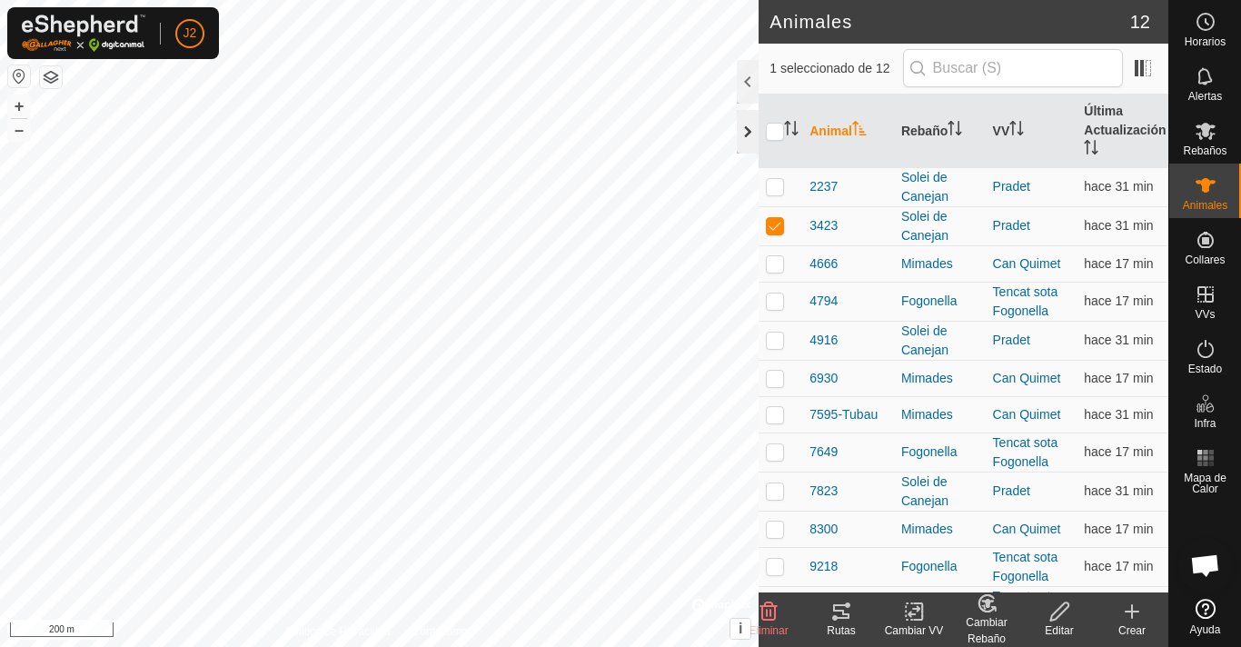
checkbox input "false"
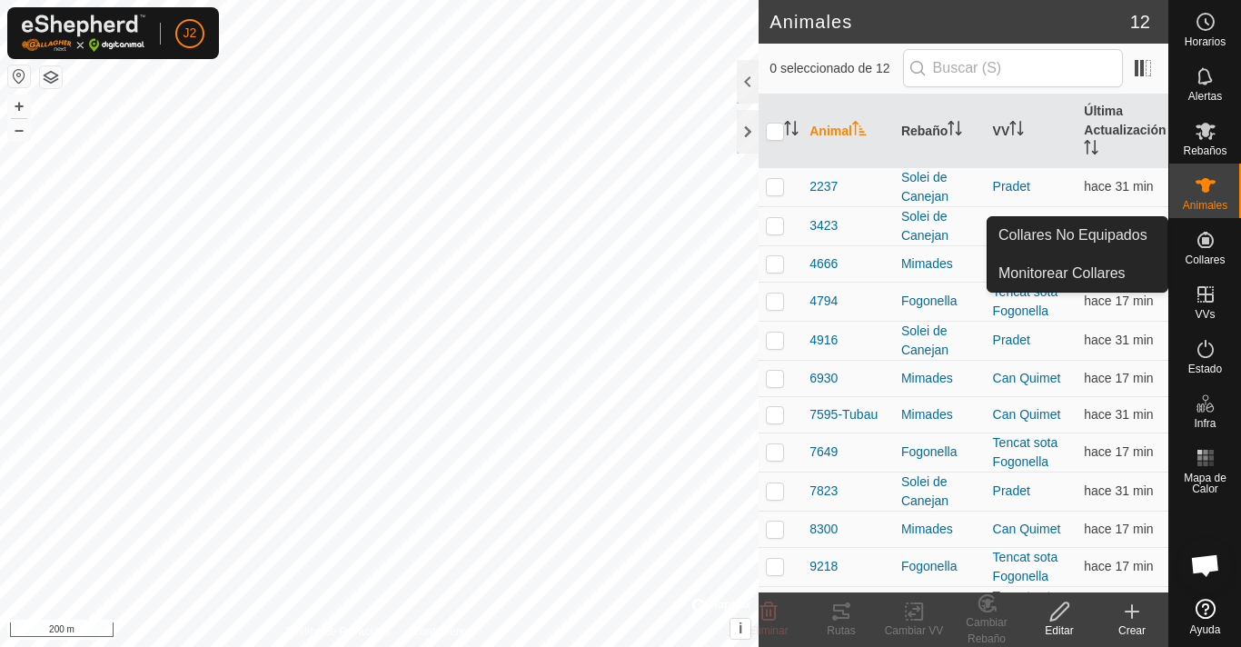
click at [1215, 254] on span "Collares" at bounding box center [1205, 259] width 40 height 11
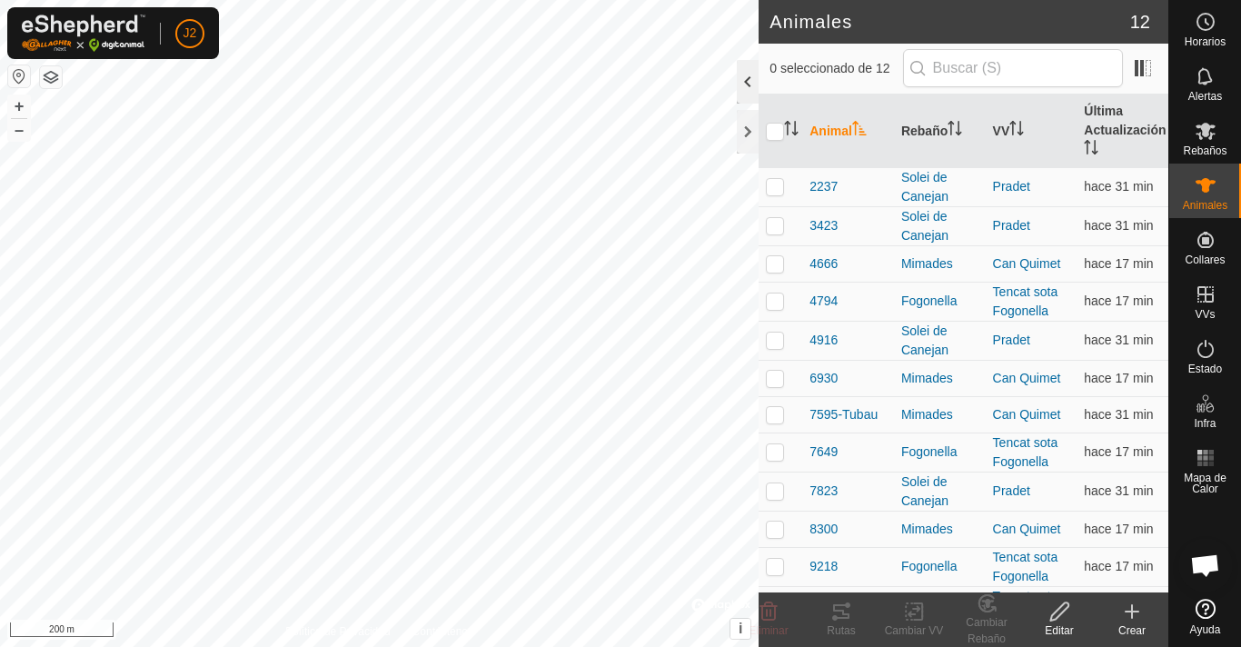
click at [743, 84] on div at bounding box center [748, 82] width 22 height 44
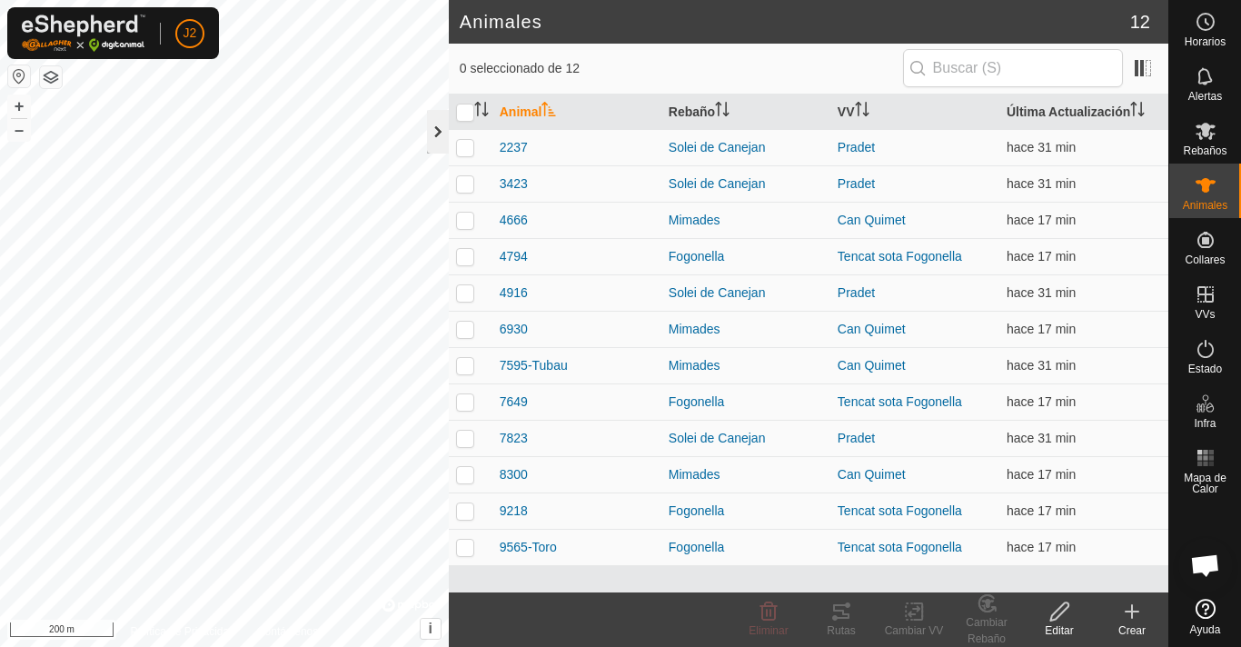
click at [432, 140] on div at bounding box center [438, 132] width 22 height 44
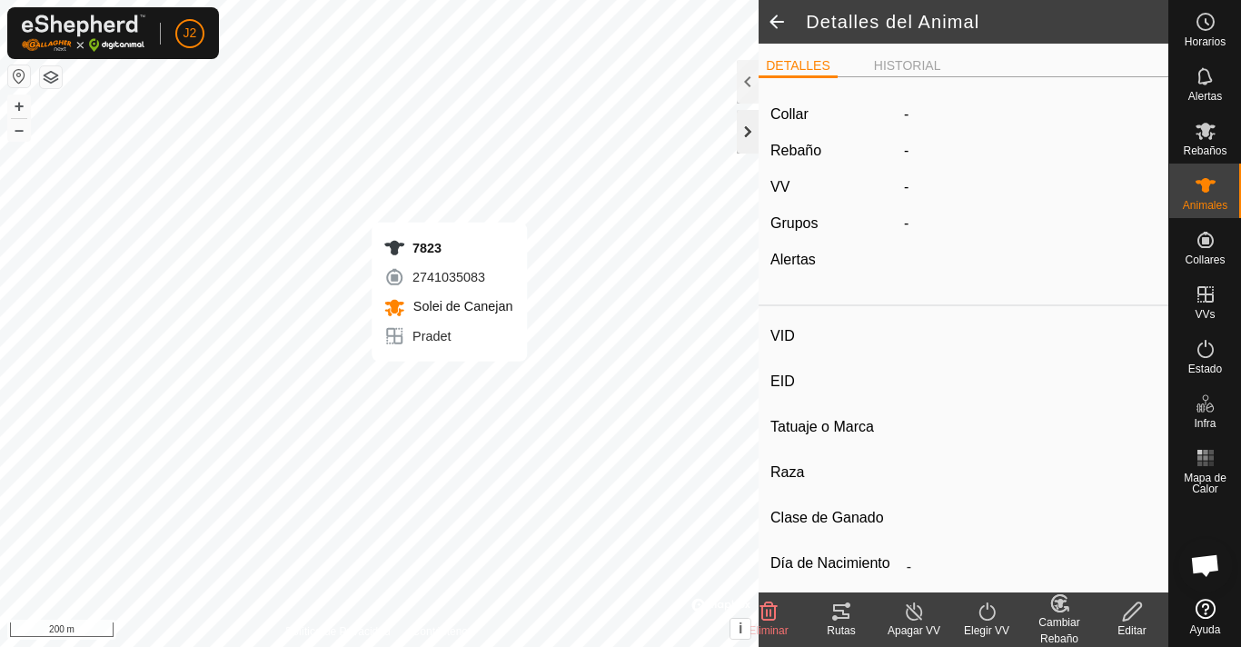
type input "7823"
type input "-"
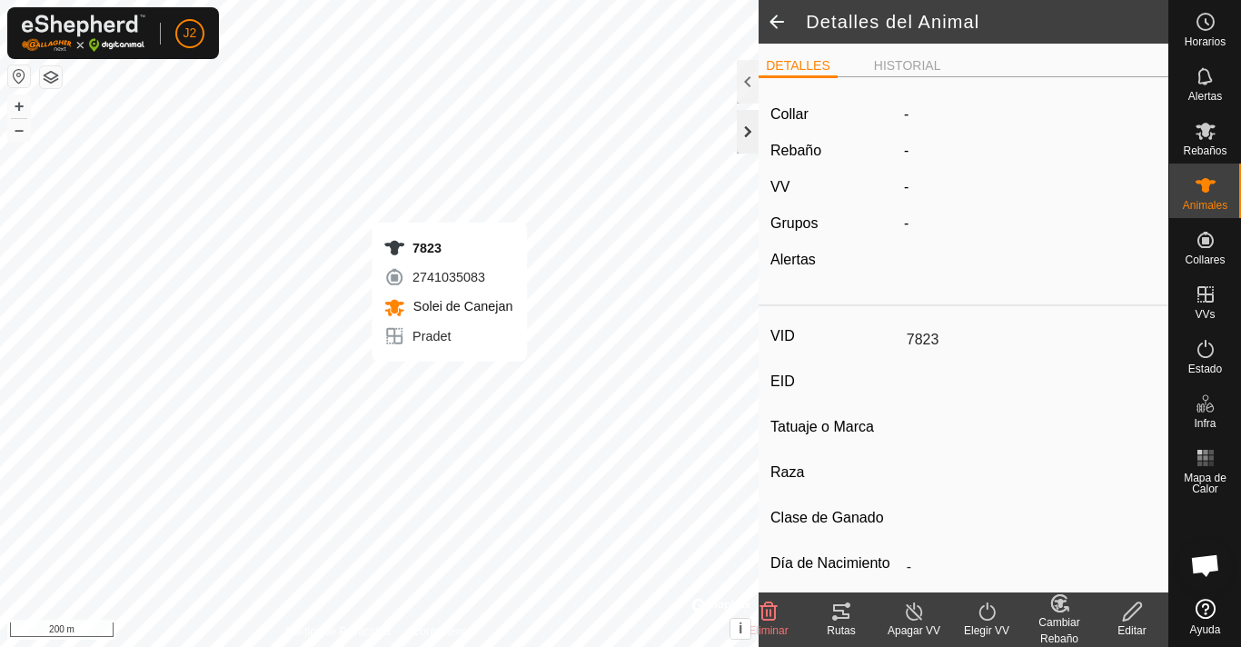
type input "0 kg"
type input "-"
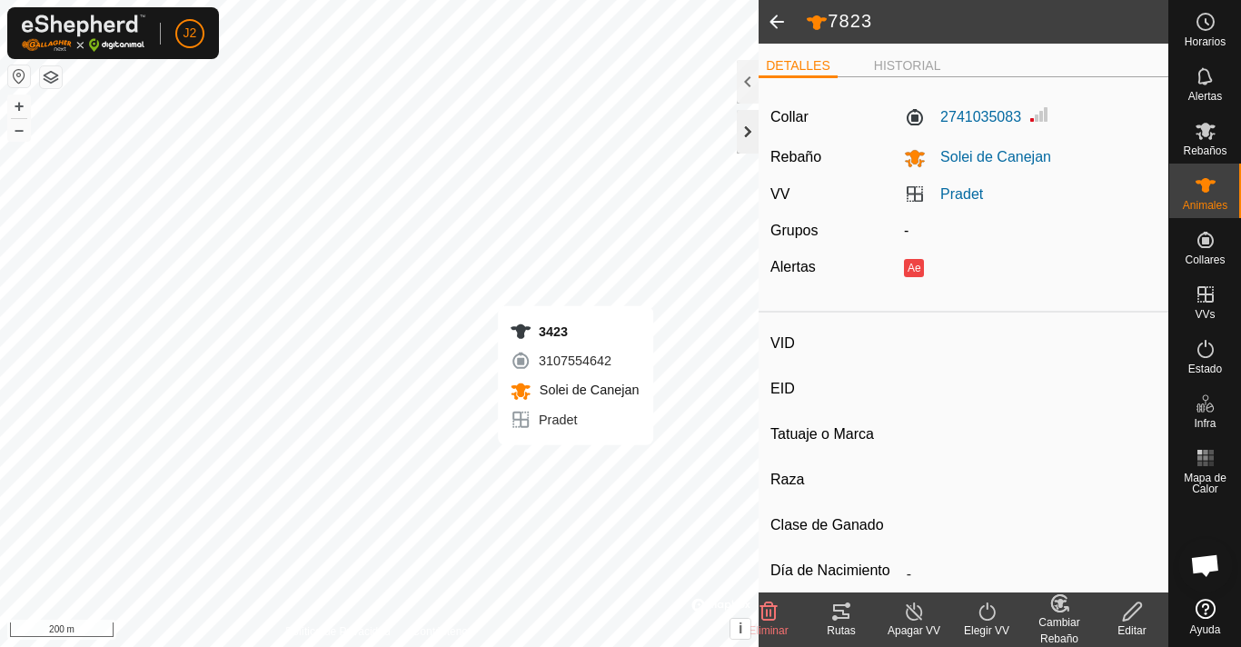
type input "3423"
type input "-"
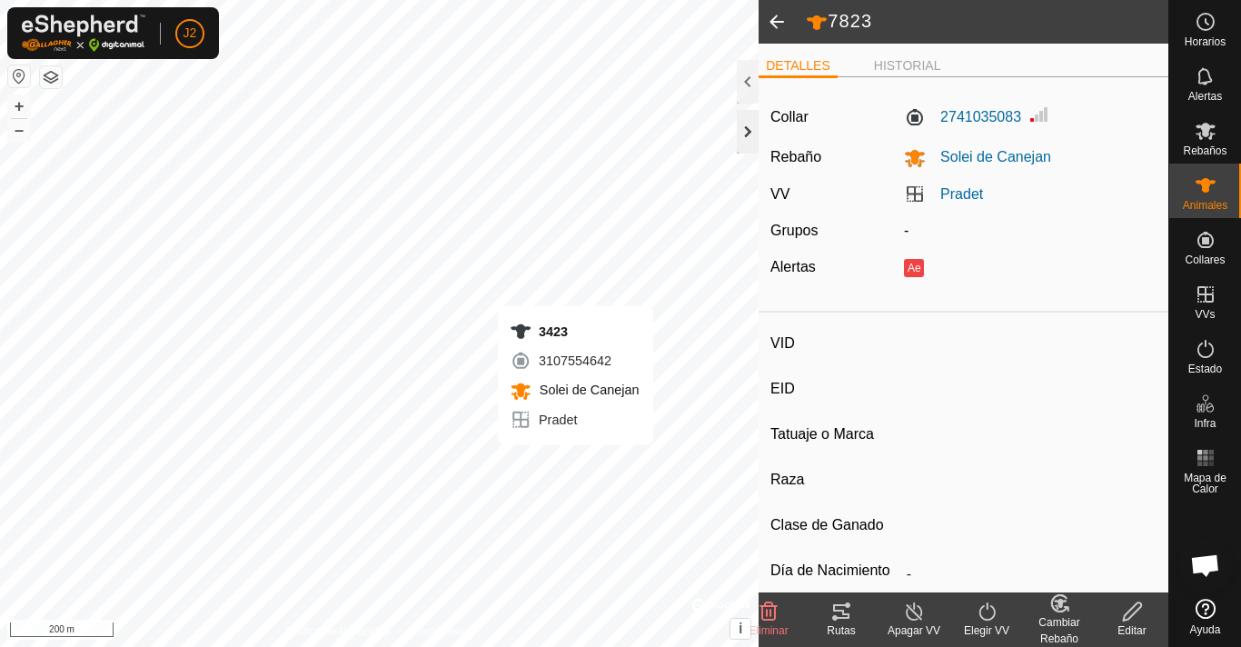
type input "0 kg"
type input "-"
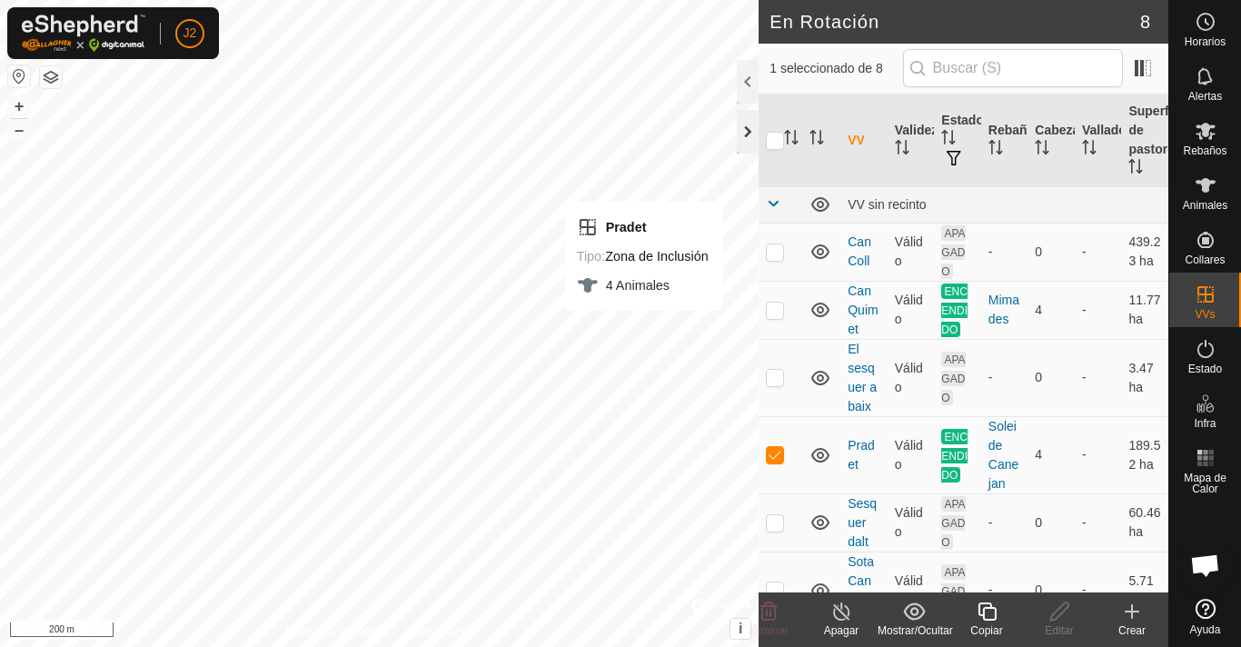
checkbox input "false"
click at [15, 106] on button "+" at bounding box center [19, 106] width 22 height 22
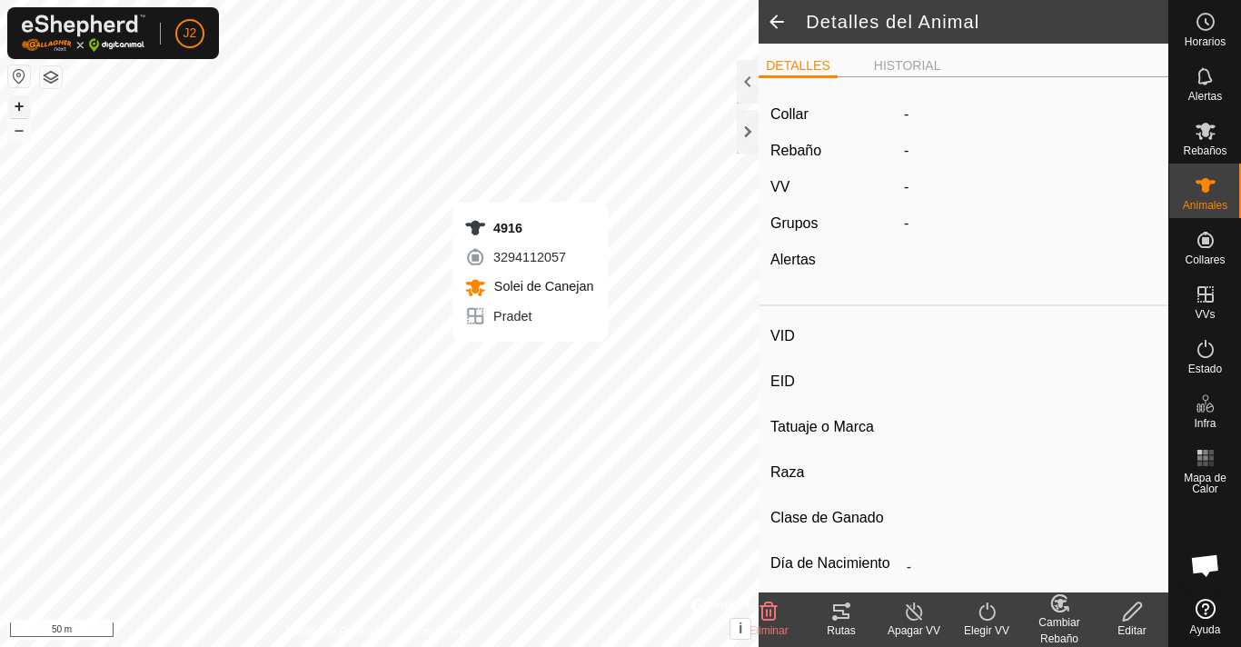
type input "4916"
type input "-"
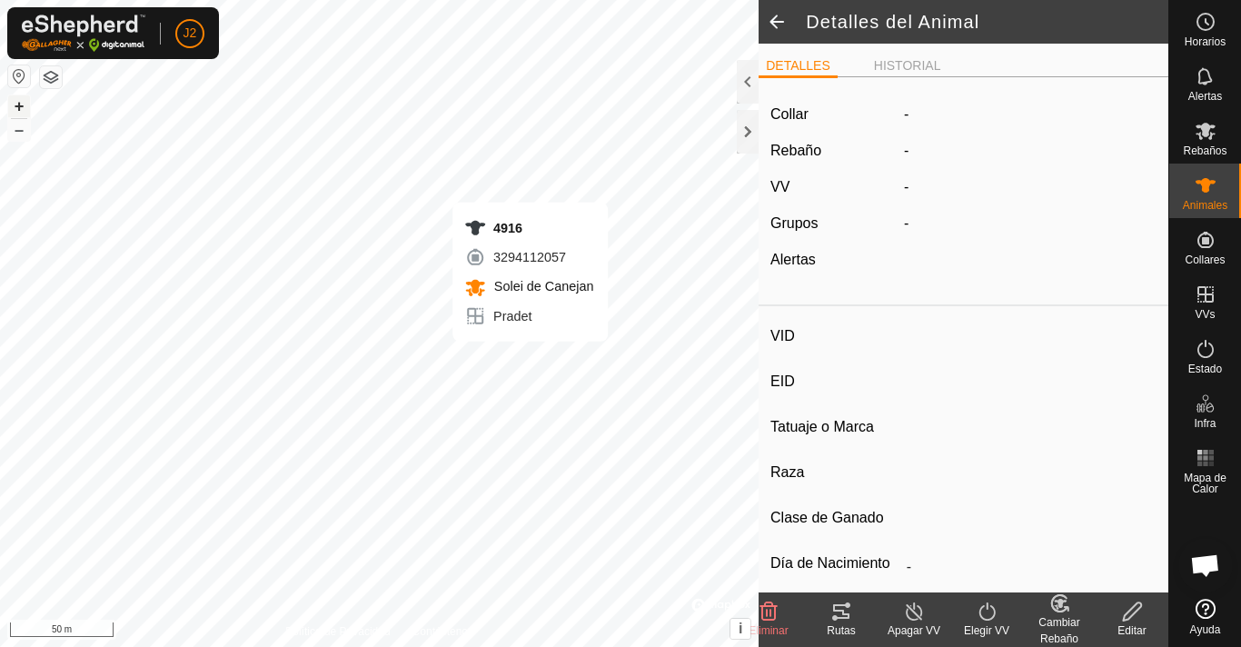
type input "0 kg"
type input "-"
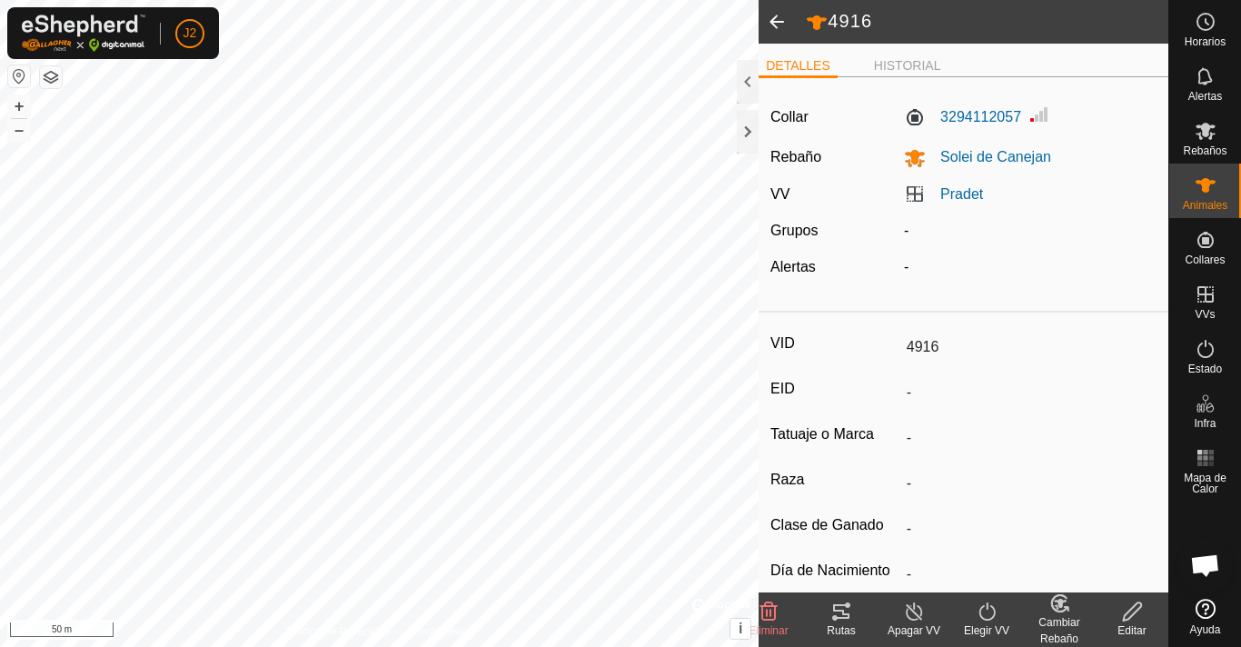
click at [845, 621] on icon at bounding box center [841, 612] width 22 height 22
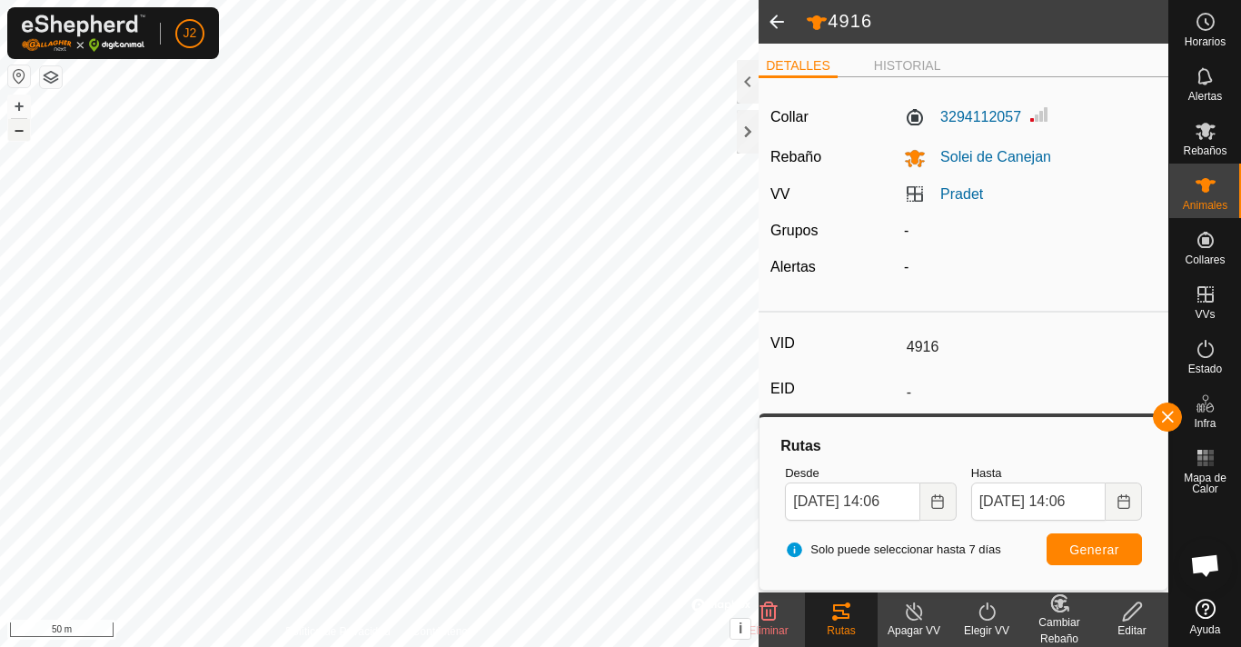
click at [19, 128] on button "–" at bounding box center [19, 130] width 22 height 22
click at [25, 108] on button "+" at bounding box center [19, 106] width 22 height 22
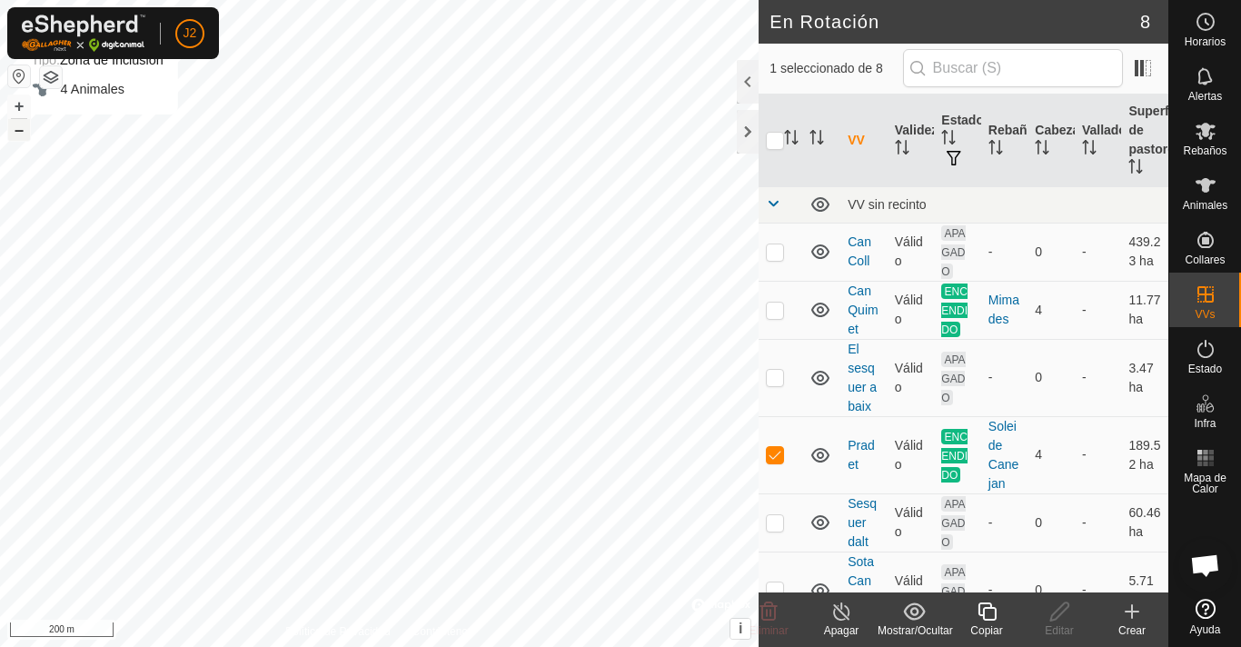
click at [14, 133] on button "–" at bounding box center [19, 130] width 22 height 22
checkbox input "false"
click at [20, 135] on button "–" at bounding box center [19, 130] width 22 height 22
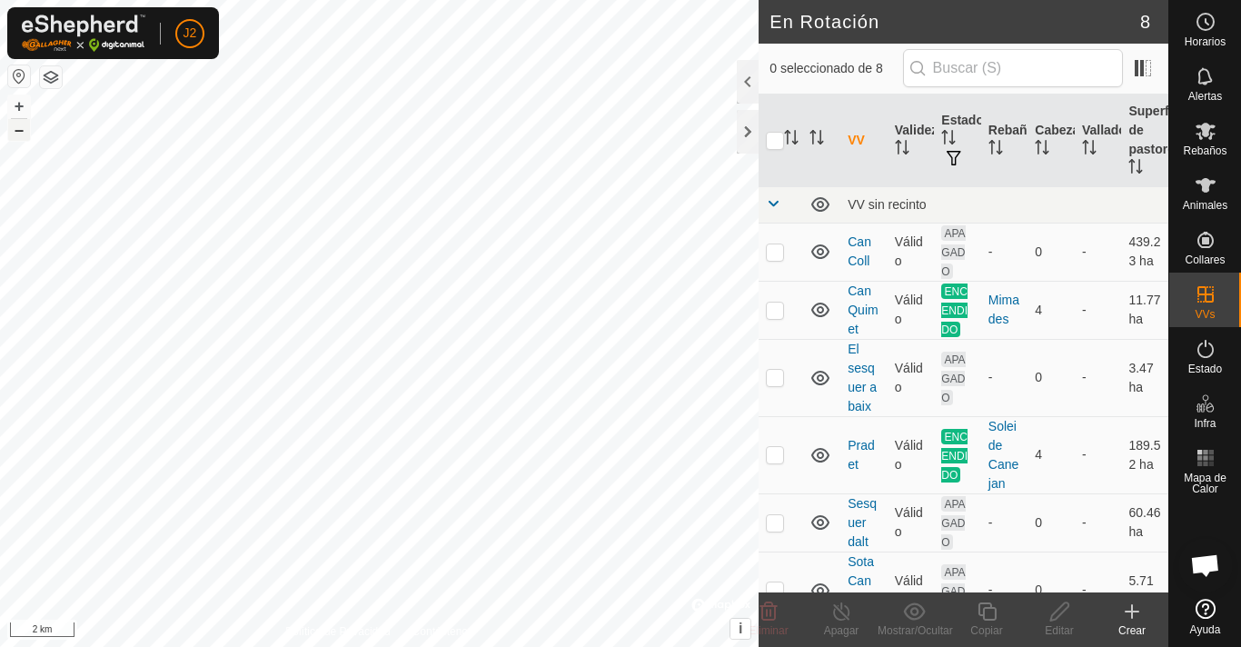
click at [20, 135] on button "–" at bounding box center [19, 130] width 22 height 22
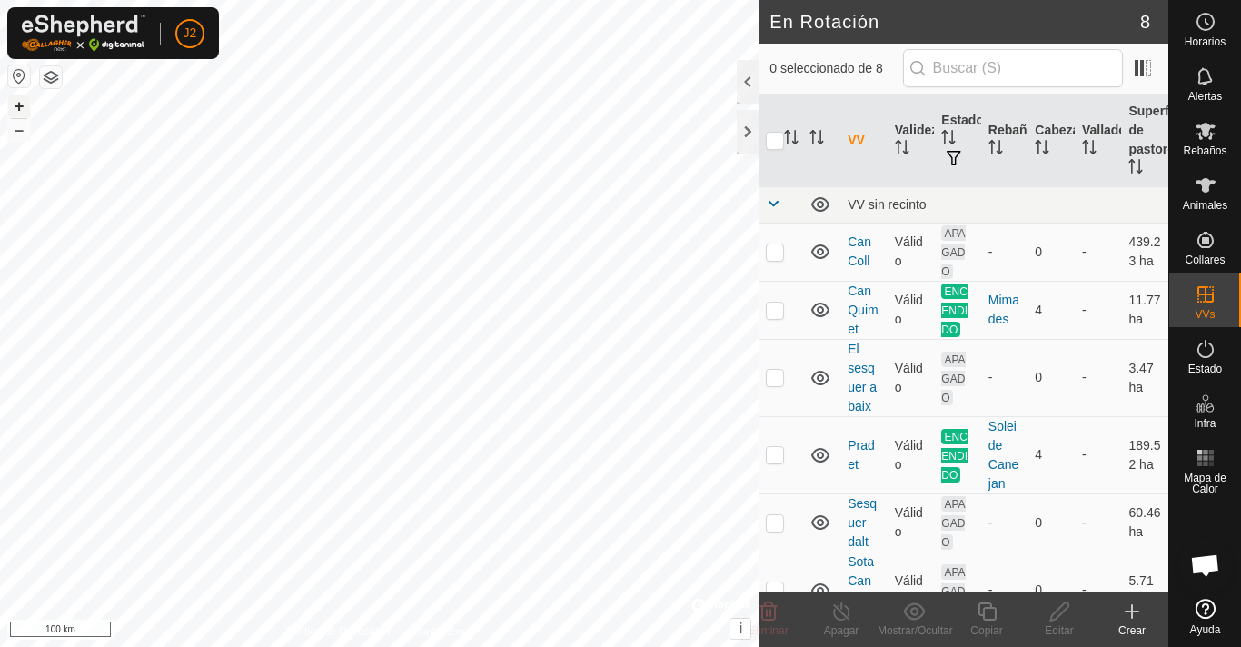
click at [17, 108] on button "+" at bounding box center [19, 106] width 22 height 22
click at [20, 110] on button "+" at bounding box center [19, 106] width 22 height 22
click at [814, 325] on div "En Rotación 8 0 seleccionado de 8 VV Validez Estado Rebaño [PERSON_NAME] Superf…" at bounding box center [584, 323] width 1168 height 647
click at [20, 111] on button "+" at bounding box center [19, 106] width 22 height 22
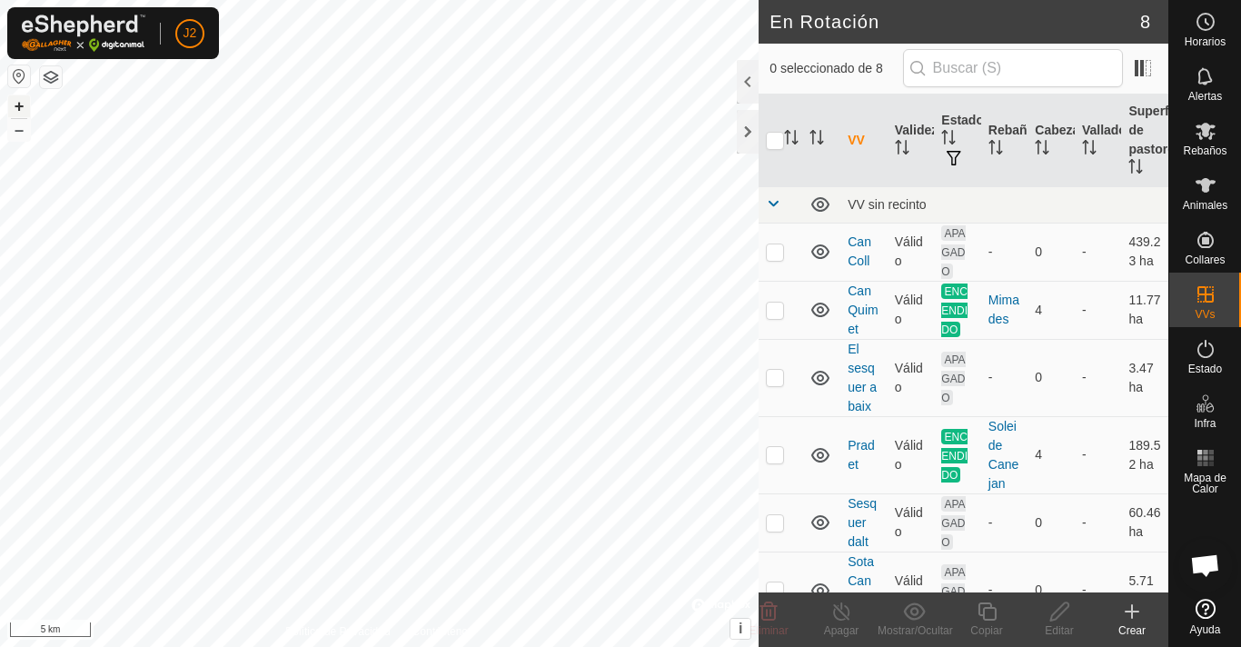
click at [20, 111] on button "+" at bounding box center [19, 106] width 22 height 22
click at [23, 100] on button "+" at bounding box center [19, 106] width 22 height 22
click at [23, 106] on button "+" at bounding box center [19, 106] width 22 height 22
click at [24, 106] on button "+" at bounding box center [19, 106] width 22 height 22
click at [18, 101] on button "+" at bounding box center [19, 106] width 22 height 22
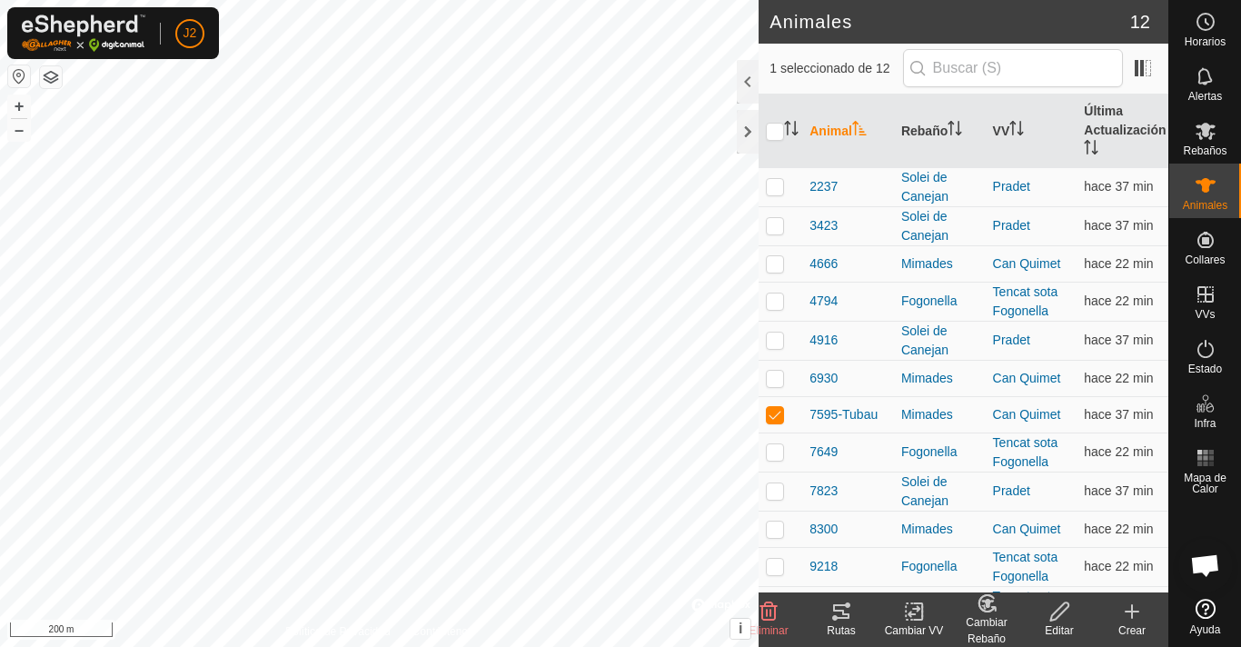
click at [838, 616] on icon at bounding box center [841, 612] width 22 height 22
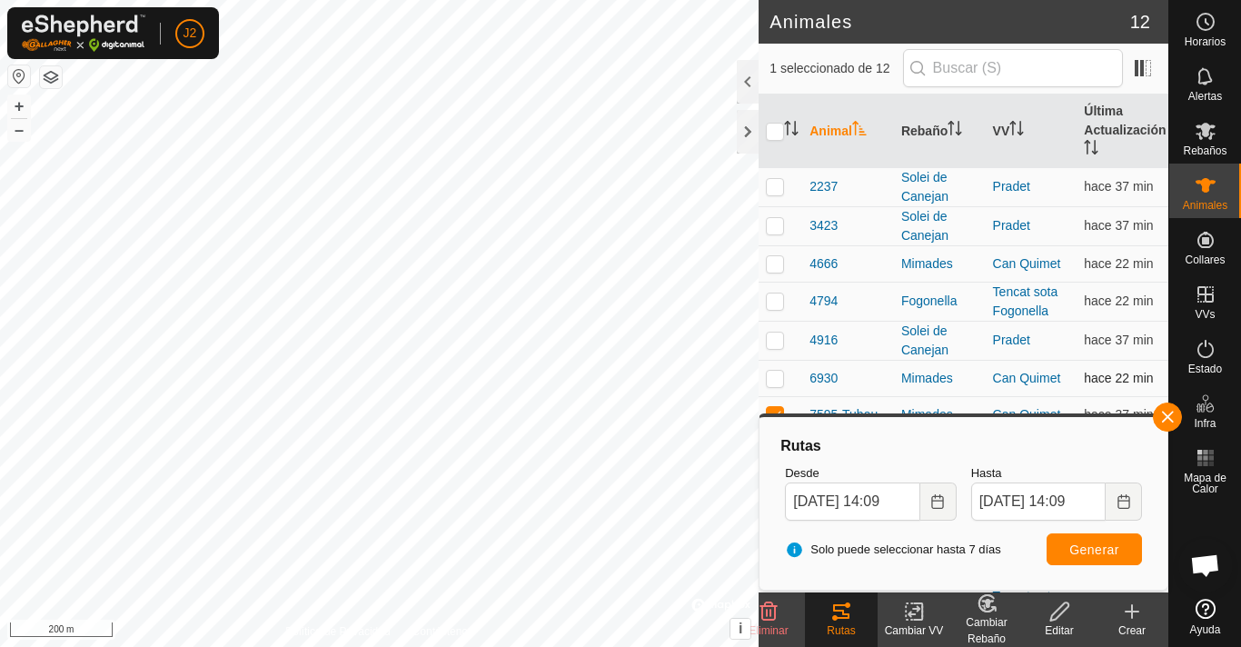
click at [802, 376] on td "6930" at bounding box center [848, 378] width 92 height 36
click at [776, 409] on p-checkbox at bounding box center [775, 414] width 18 height 15
checkbox input "false"
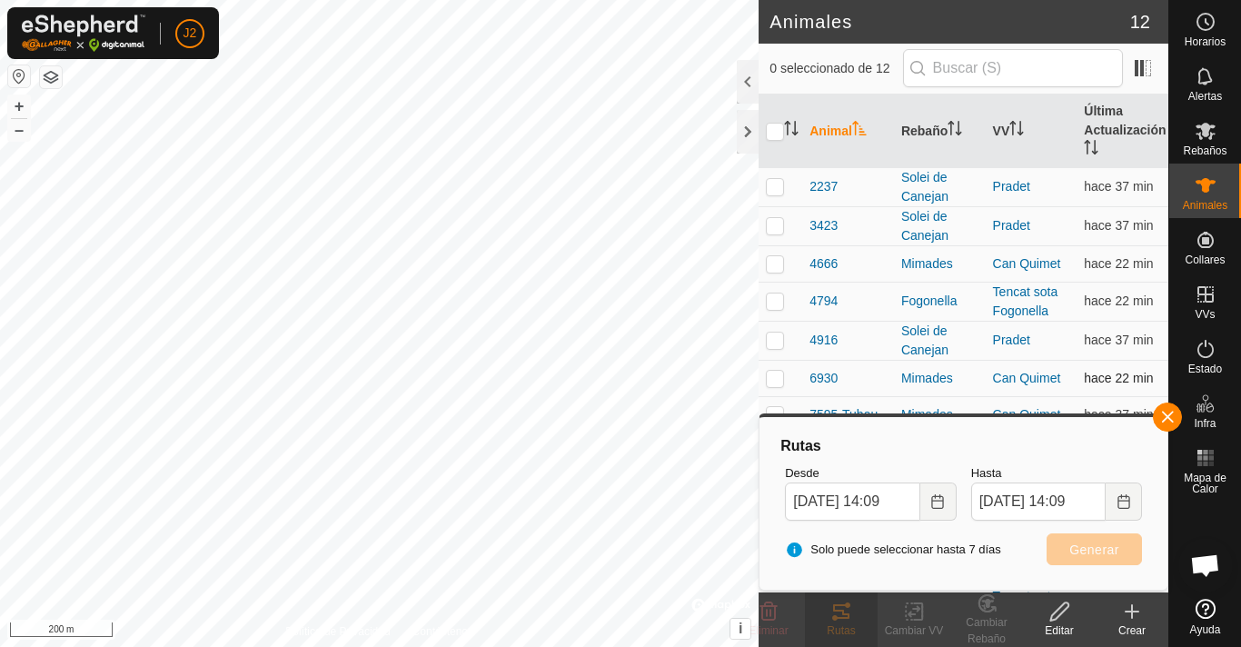
click at [777, 380] on p-checkbox at bounding box center [775, 378] width 18 height 15
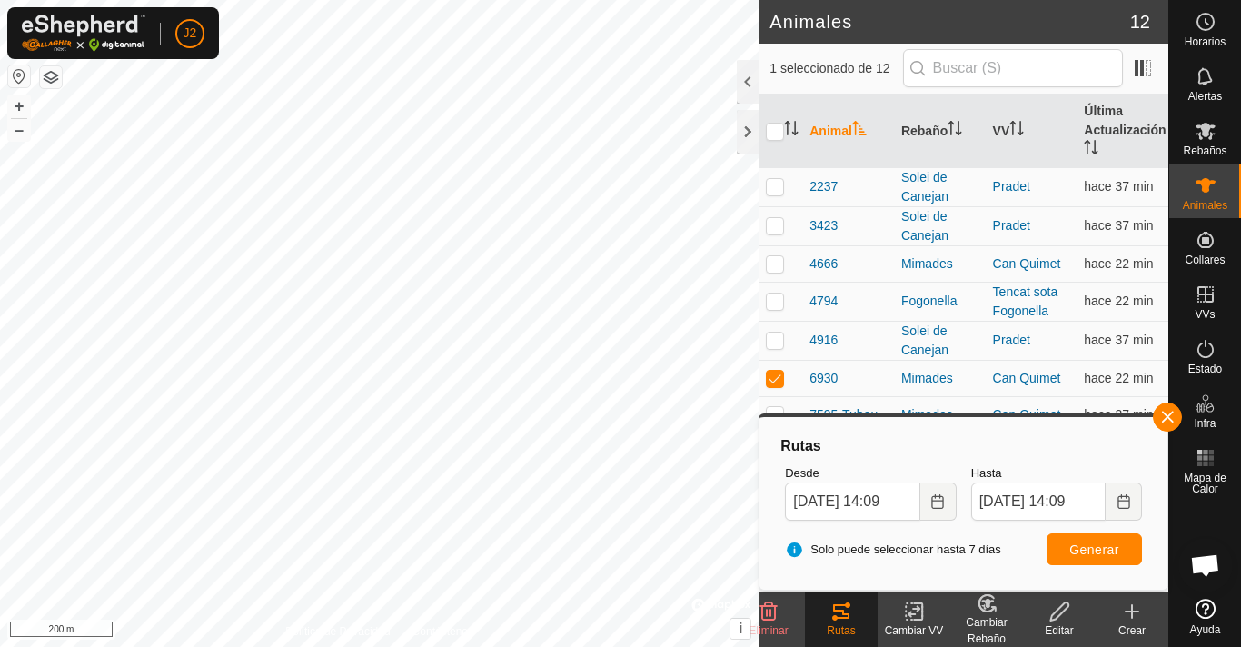
click at [847, 615] on icon at bounding box center [841, 611] width 16 height 15
click at [773, 380] on p-checkbox at bounding box center [775, 378] width 18 height 15
checkbox input "false"
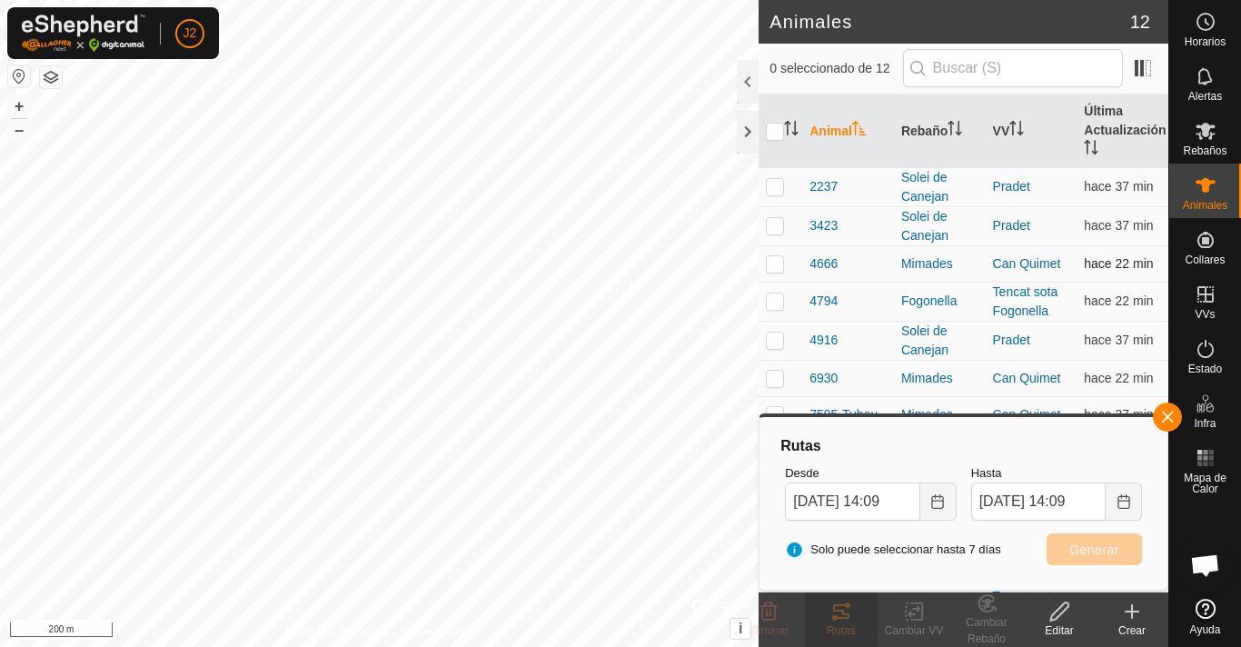
click at [776, 267] on p-checkbox at bounding box center [775, 263] width 18 height 15
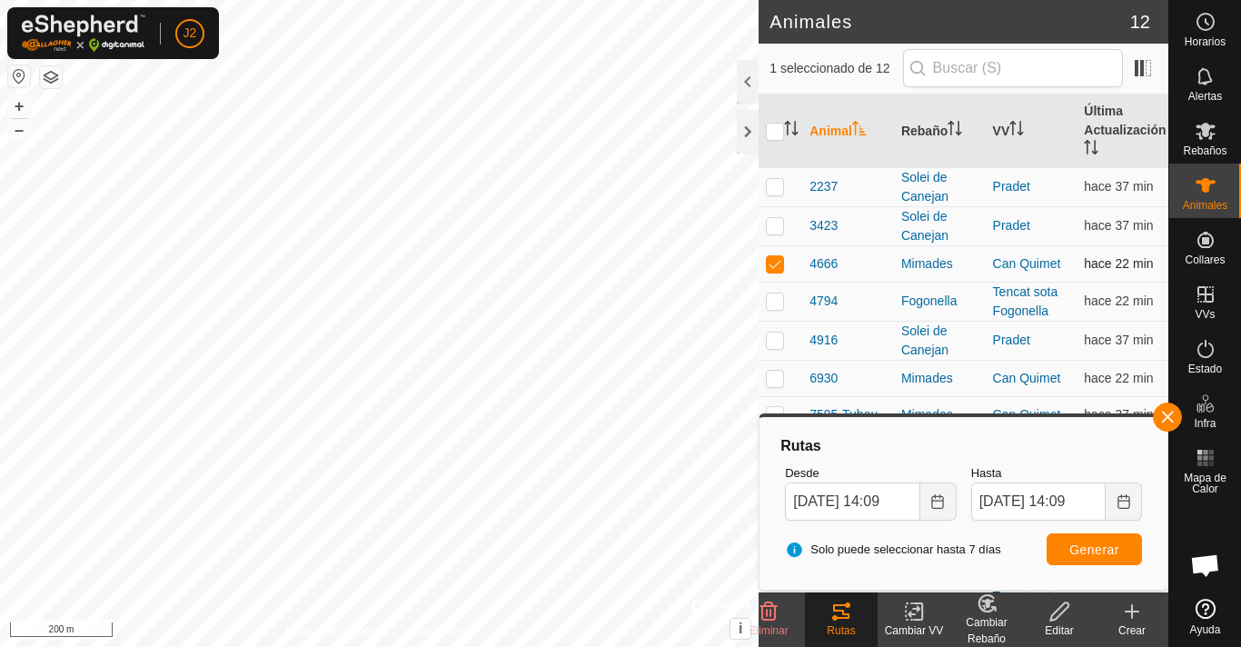
click at [774, 263] on p-checkbox at bounding box center [775, 263] width 18 height 15
checkbox input "false"
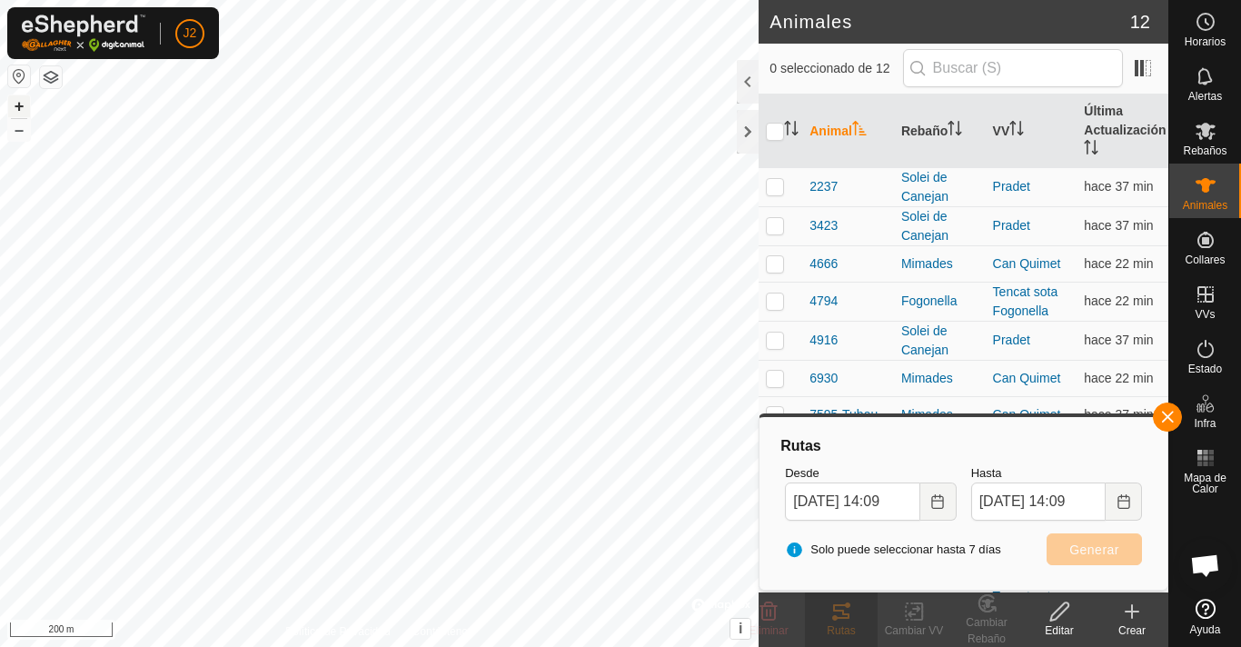
click at [18, 104] on button "+" at bounding box center [19, 106] width 22 height 22
click at [14, 128] on button "–" at bounding box center [19, 130] width 22 height 22
checkbox input "true"
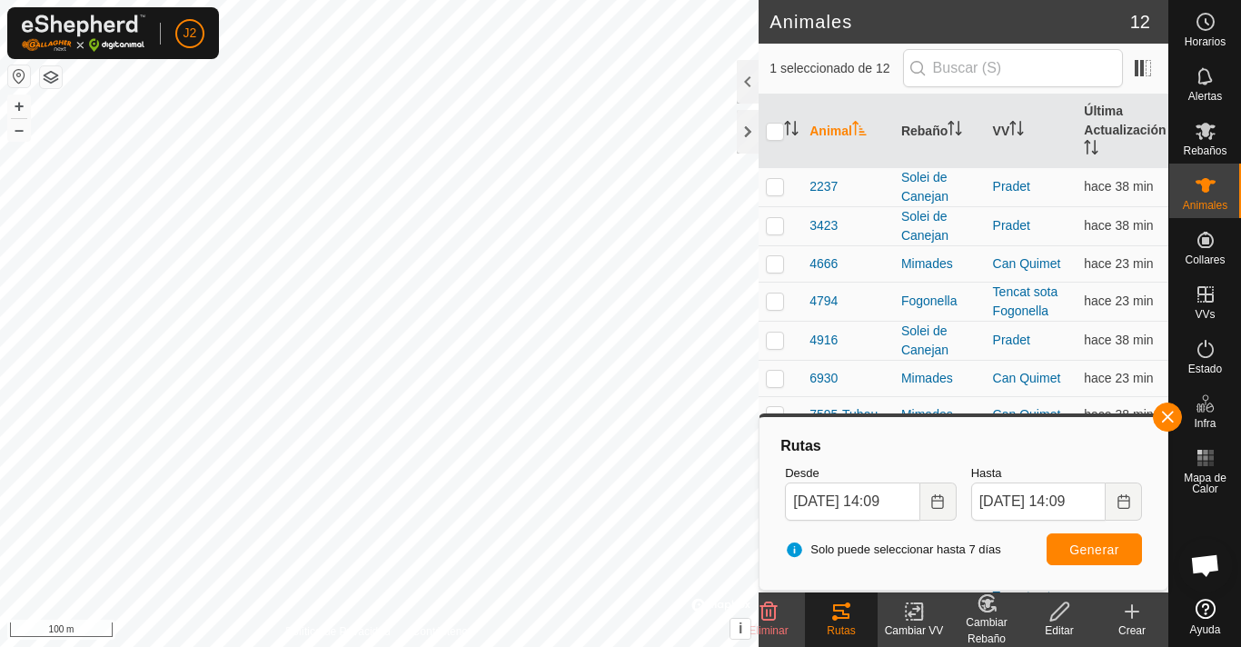
click at [843, 619] on icon at bounding box center [841, 611] width 16 height 15
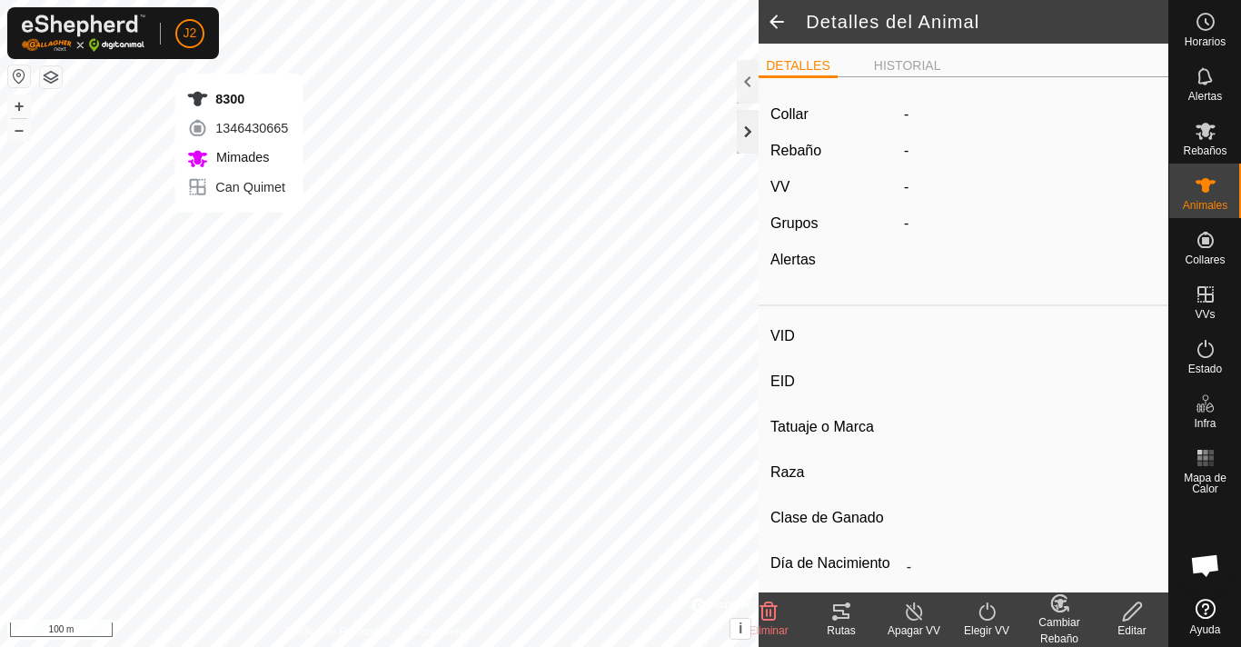
type input "8300"
type input "-"
type input "Bruna dels Pirineus"
type input "-"
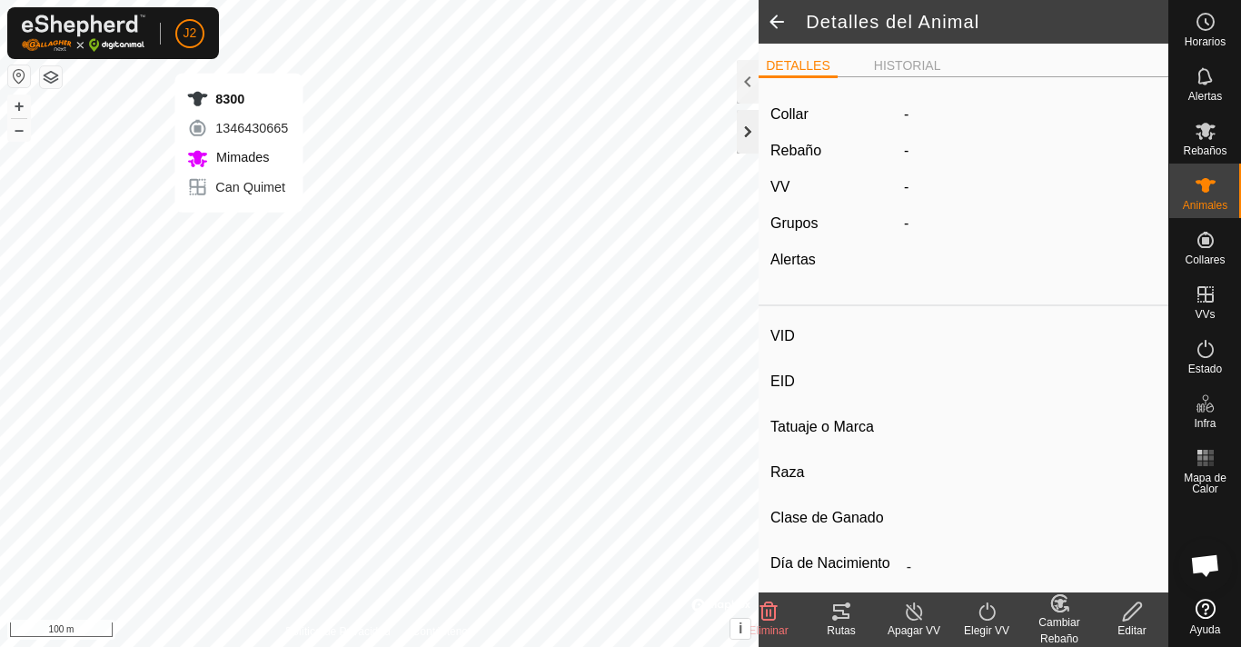
type input "0 kg"
type input "-"
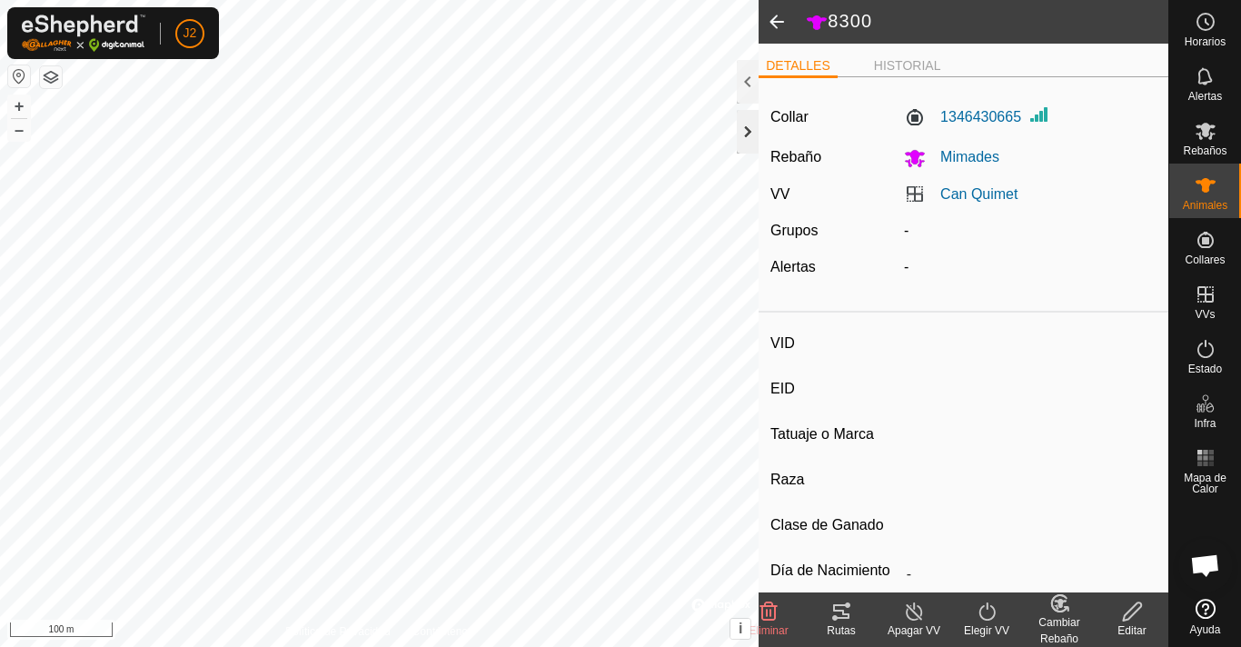
type input "7595-Tubau"
type input "-"
type input "Bruna dels Pirineus"
type input "-"
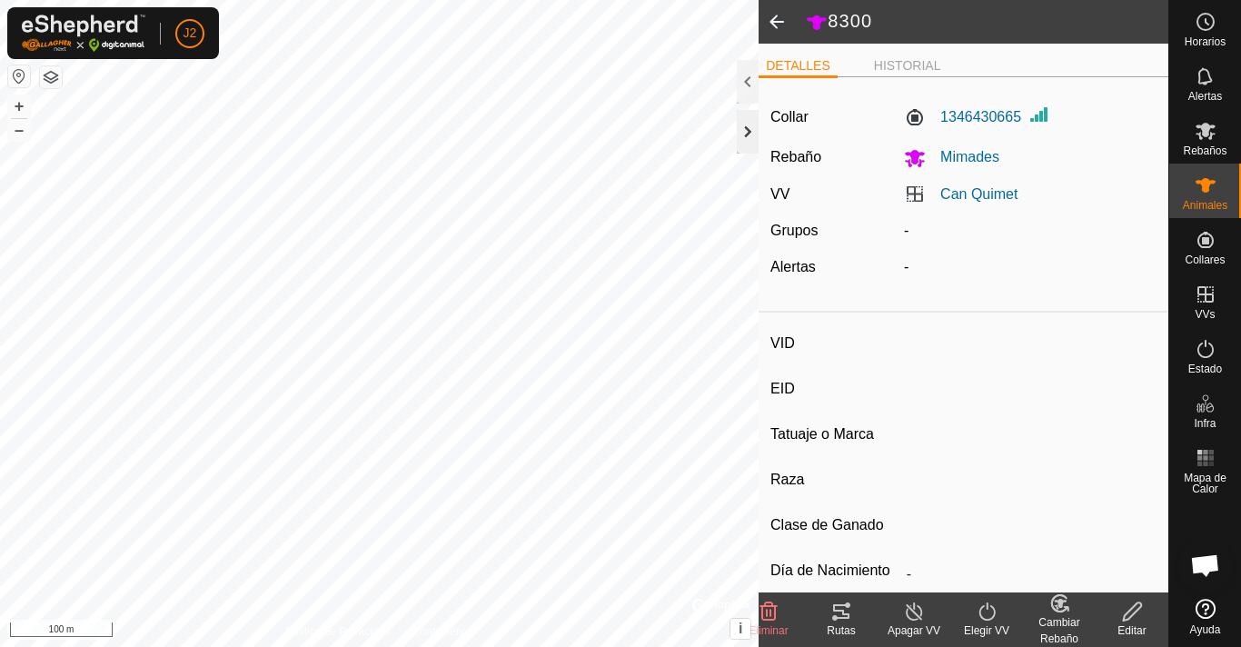
type input "0 kg"
type input "-"
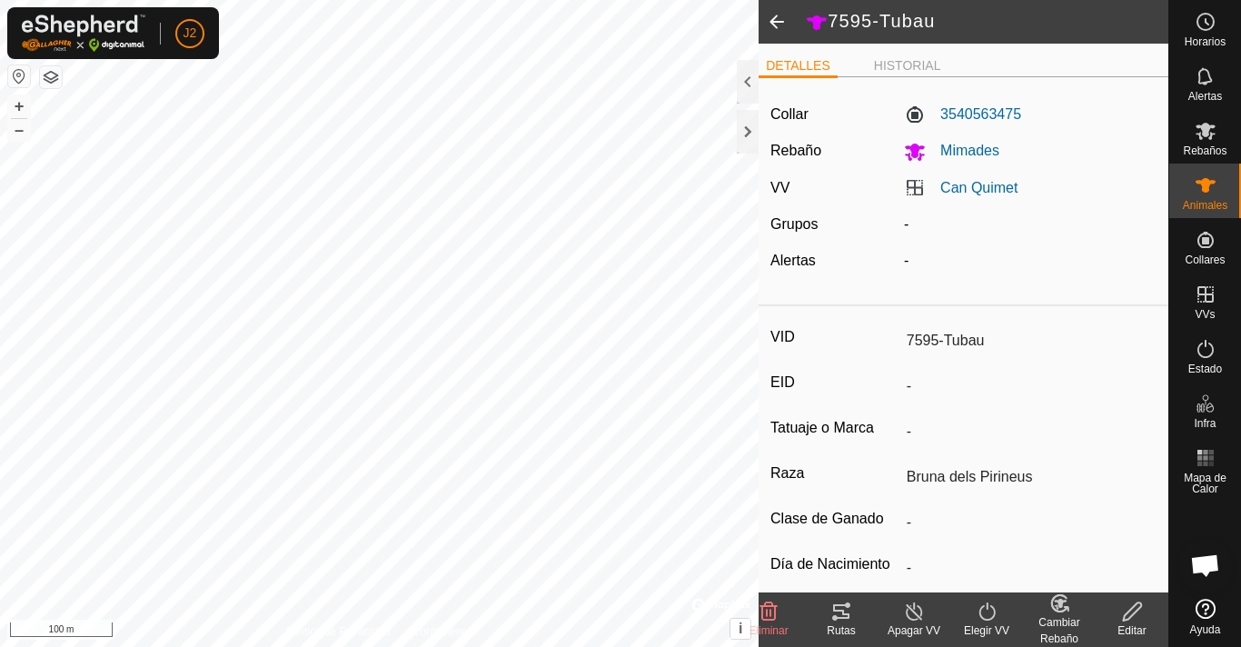
click at [751, 84] on div at bounding box center [748, 82] width 22 height 44
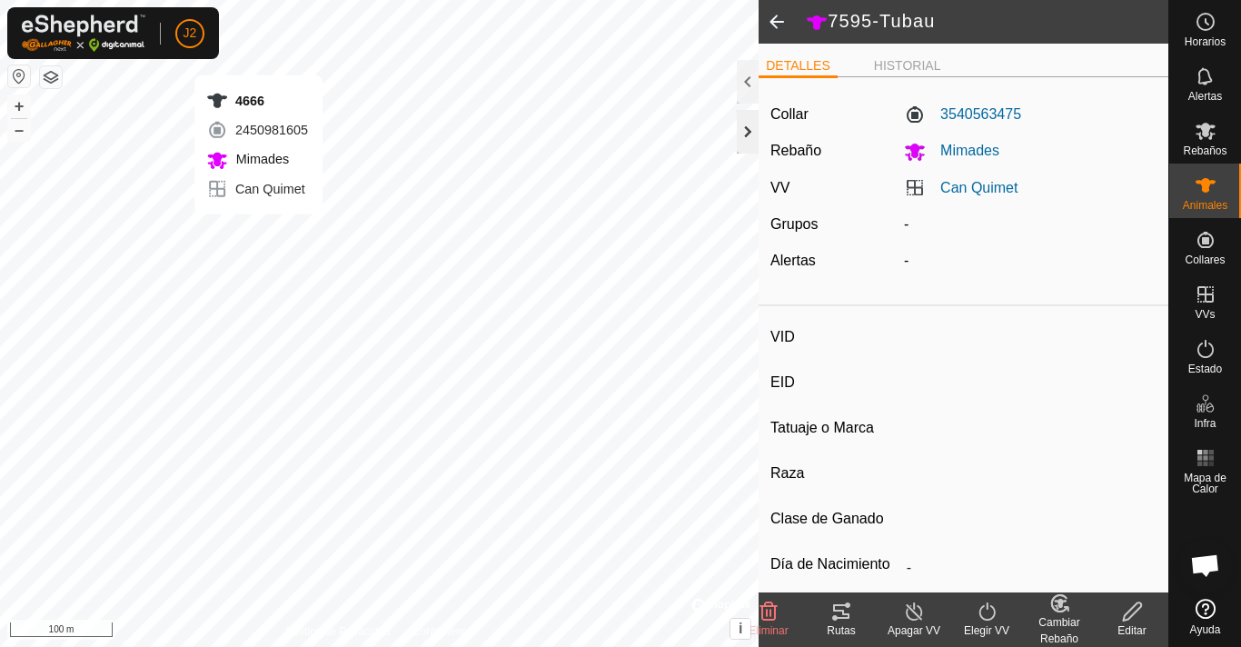
type input "4666"
type input "-"
type input "Bruna dels Pirineus"
type input "-"
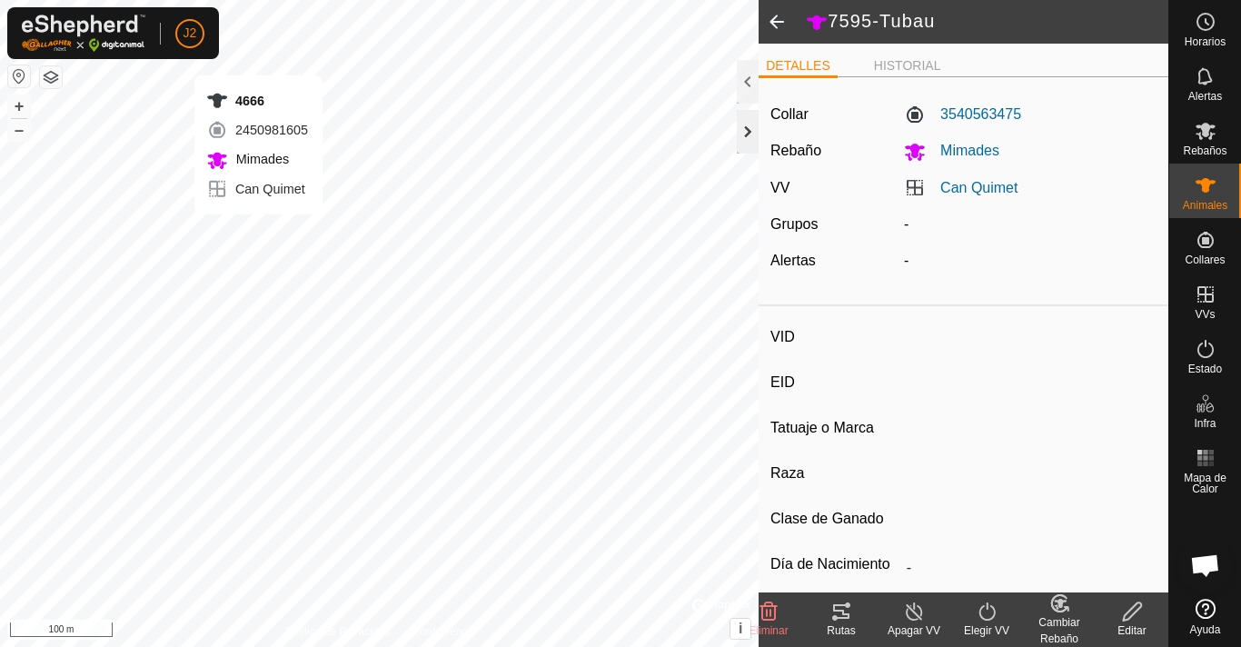
type input "0 kg"
type input "-"
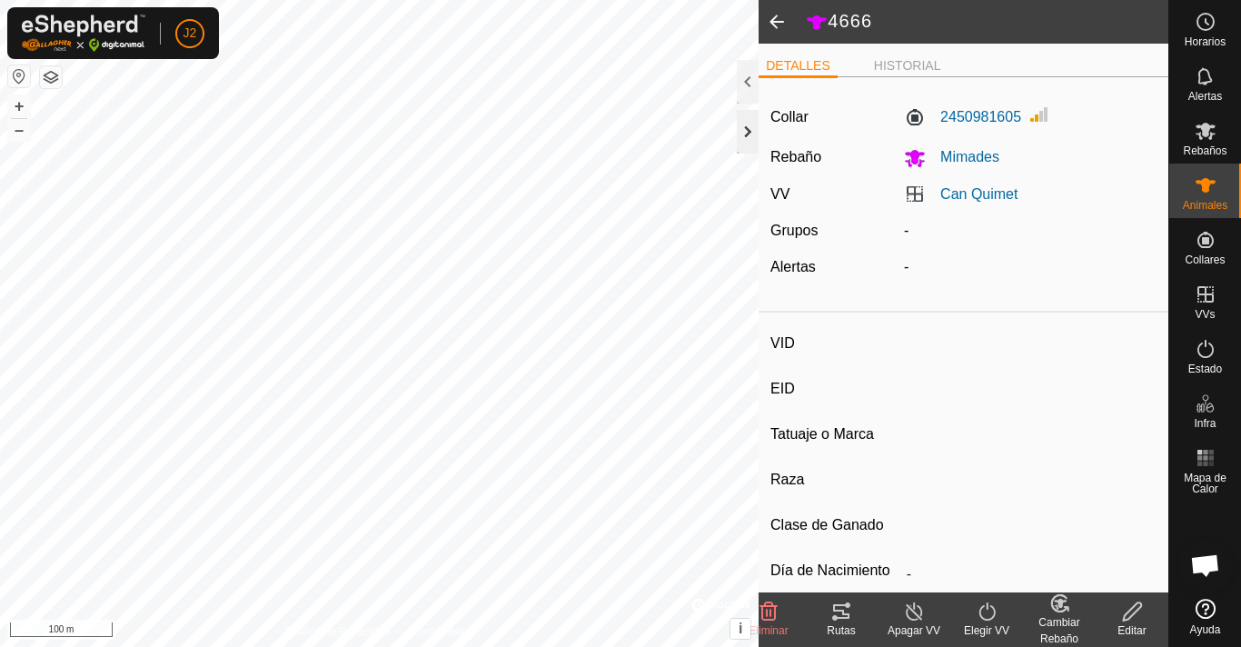
type input "6930"
type input "-"
type input "Bruna dels Pirineus"
type input "-"
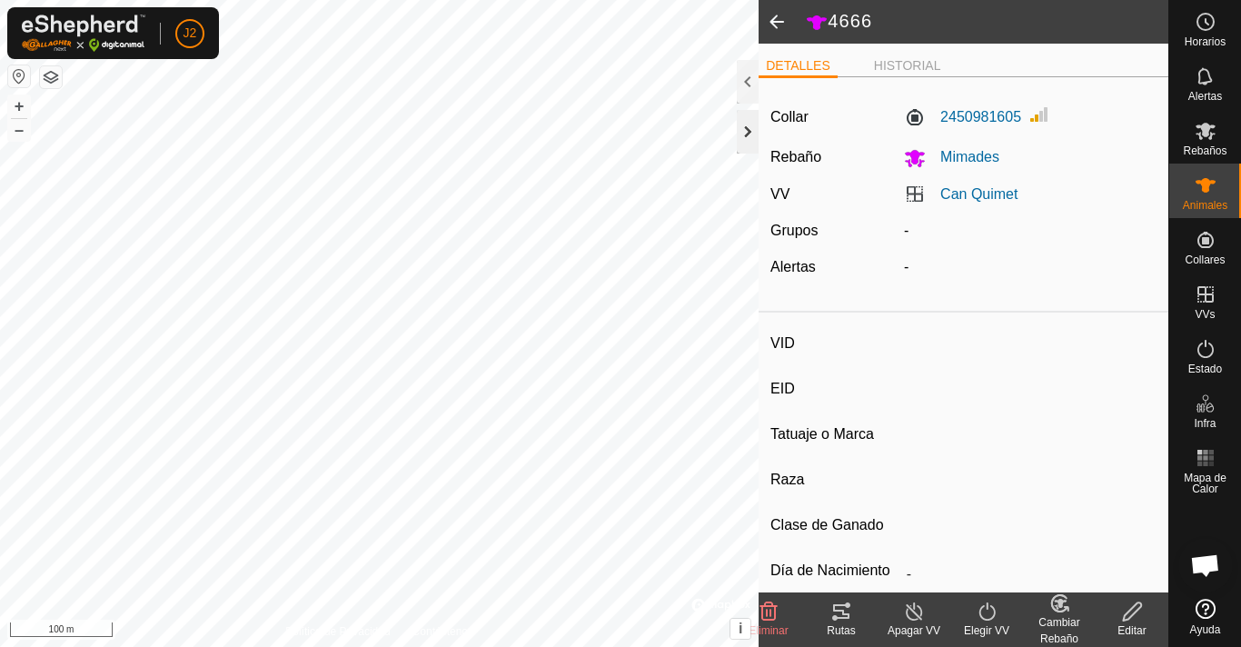
type input "0 kg"
type input "-"
